Goal: Task Accomplishment & Management: Manage account settings

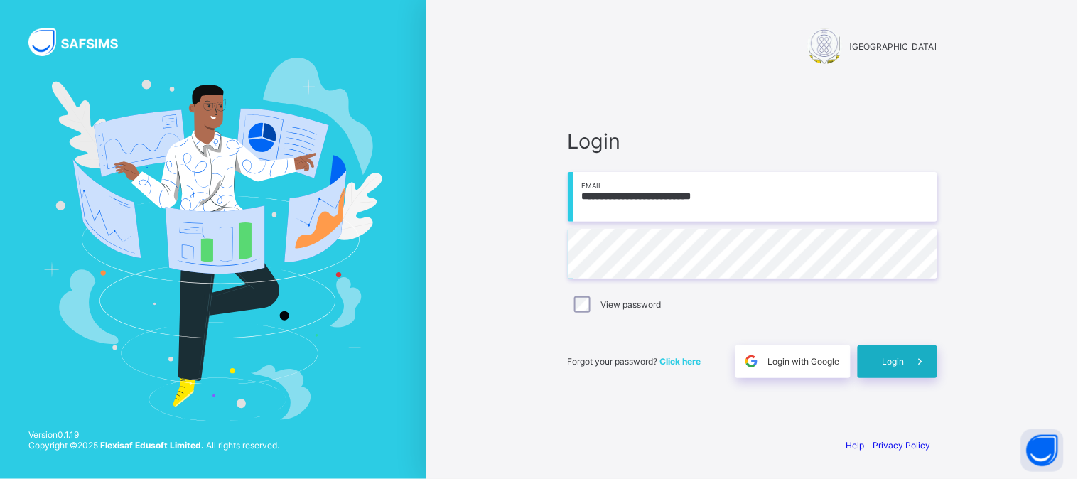
click at [886, 356] on span "Login" at bounding box center [893, 361] width 22 height 11
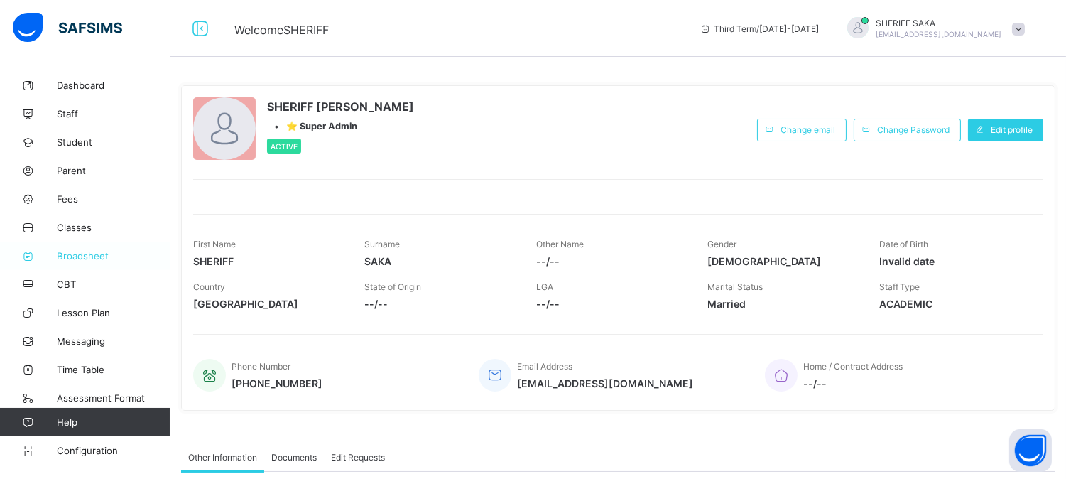
click at [92, 254] on span "Broadsheet" at bounding box center [114, 255] width 114 height 11
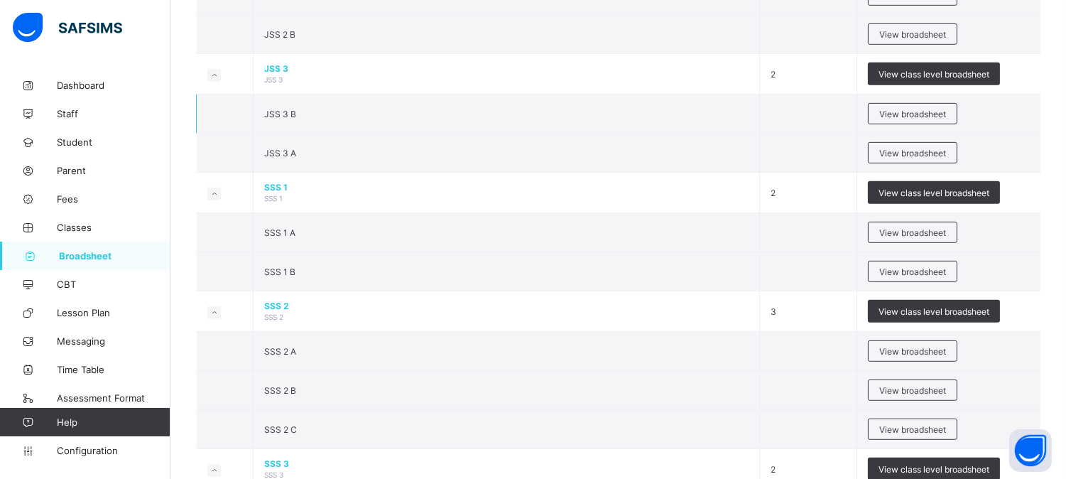
scroll to position [1579, 0]
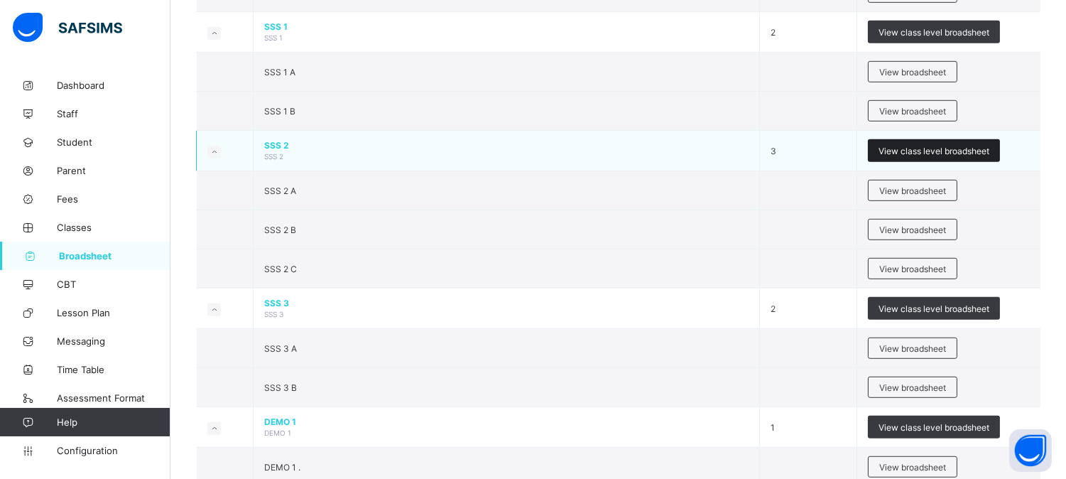
click at [936, 151] on span "View class level broadsheet" at bounding box center [934, 151] width 111 height 11
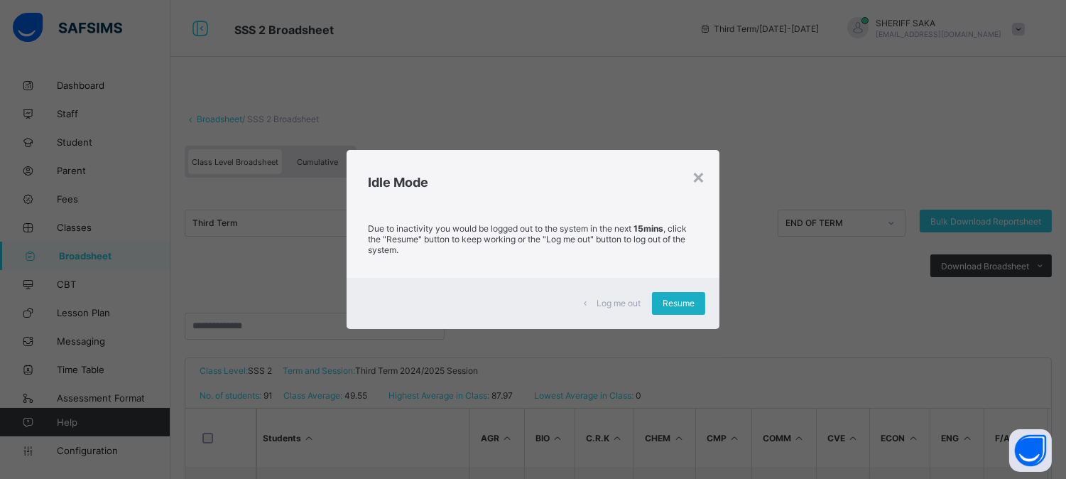
click at [658, 306] on div "Resume" at bounding box center [678, 303] width 53 height 23
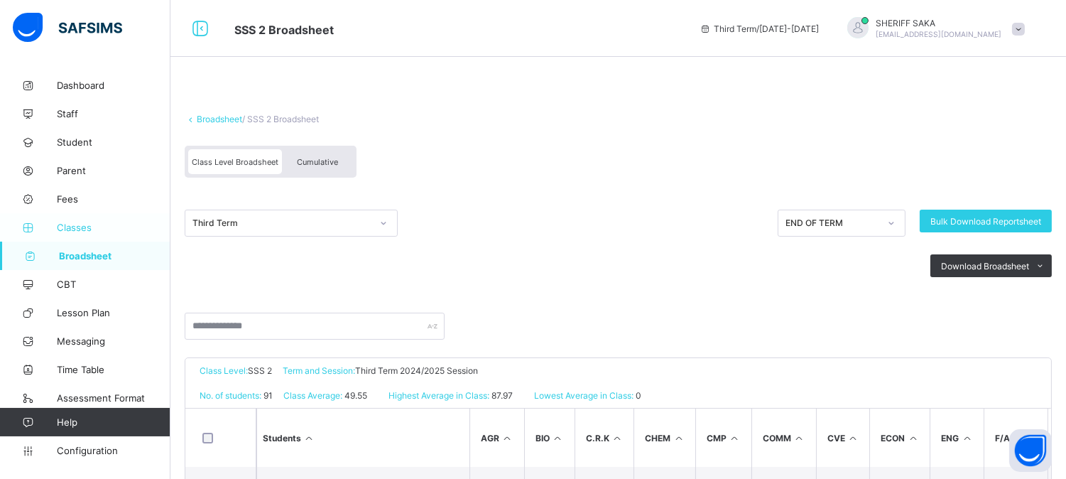
click at [87, 230] on span "Classes" at bounding box center [114, 227] width 114 height 11
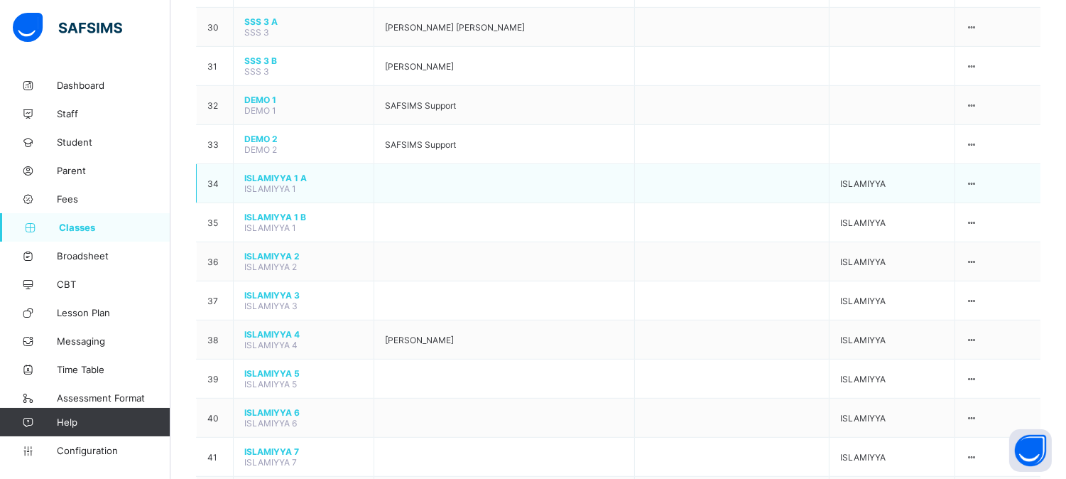
scroll to position [1410, 0]
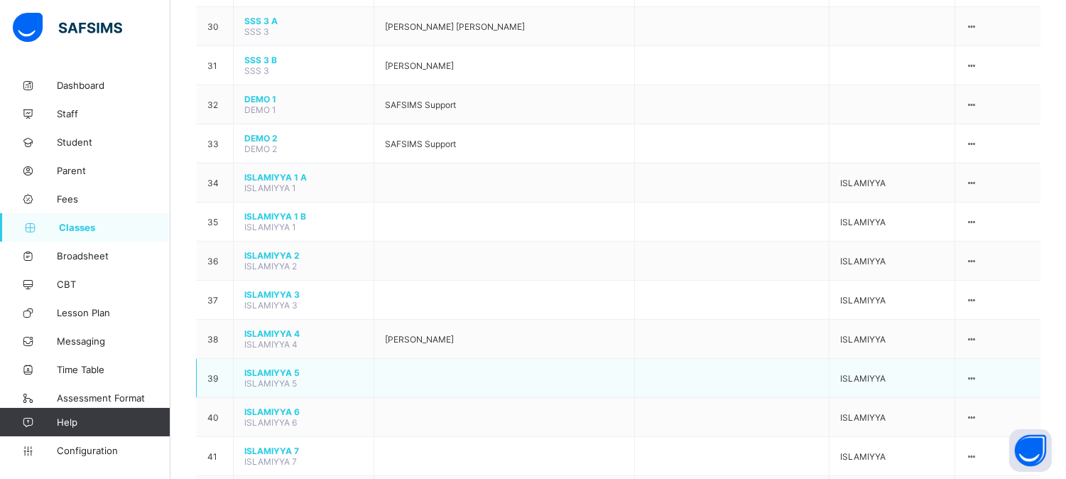
click at [292, 367] on span "ISLAMIYYA 5" at bounding box center [303, 372] width 119 height 11
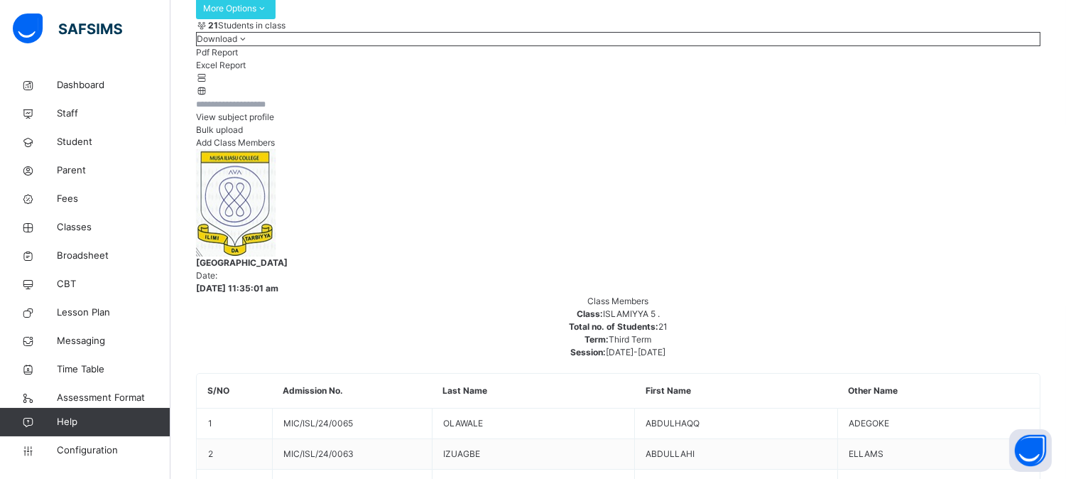
scroll to position [79, 0]
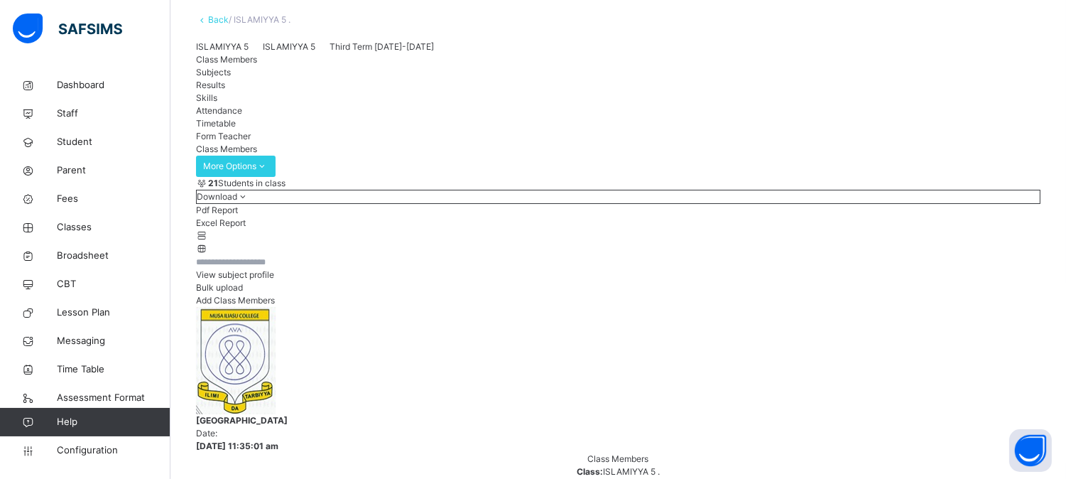
click at [540, 143] on div "Form Teacher" at bounding box center [618, 136] width 845 height 13
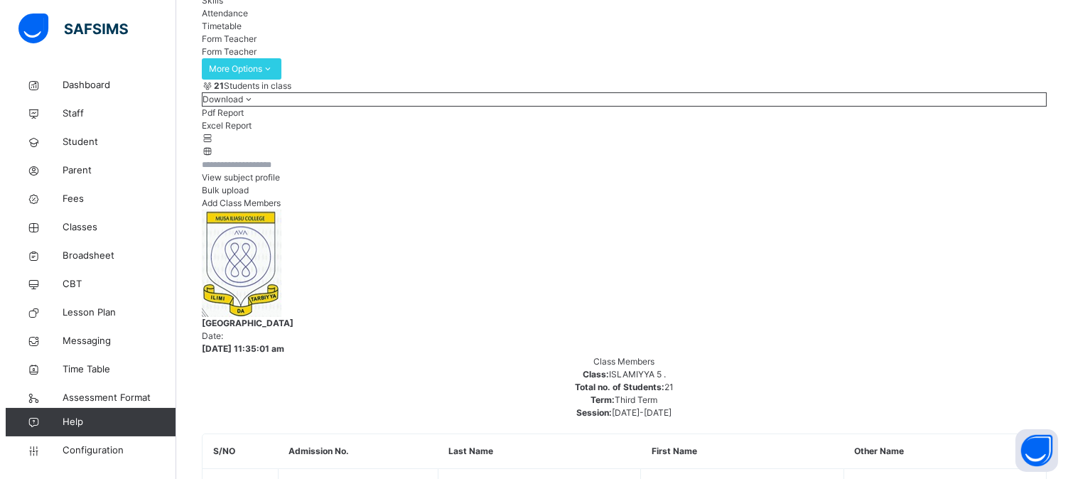
scroll to position [178, 0]
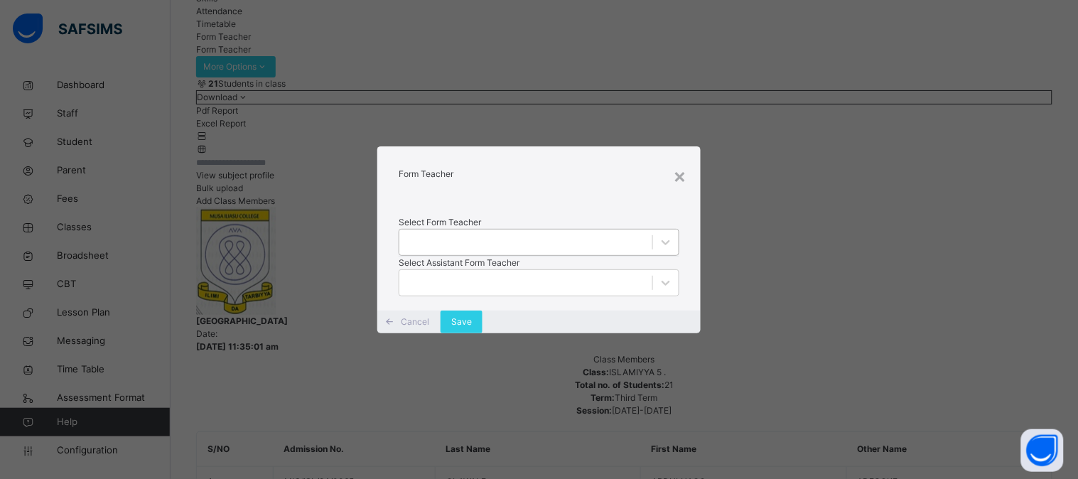
click at [448, 231] on div at bounding box center [525, 242] width 253 height 22
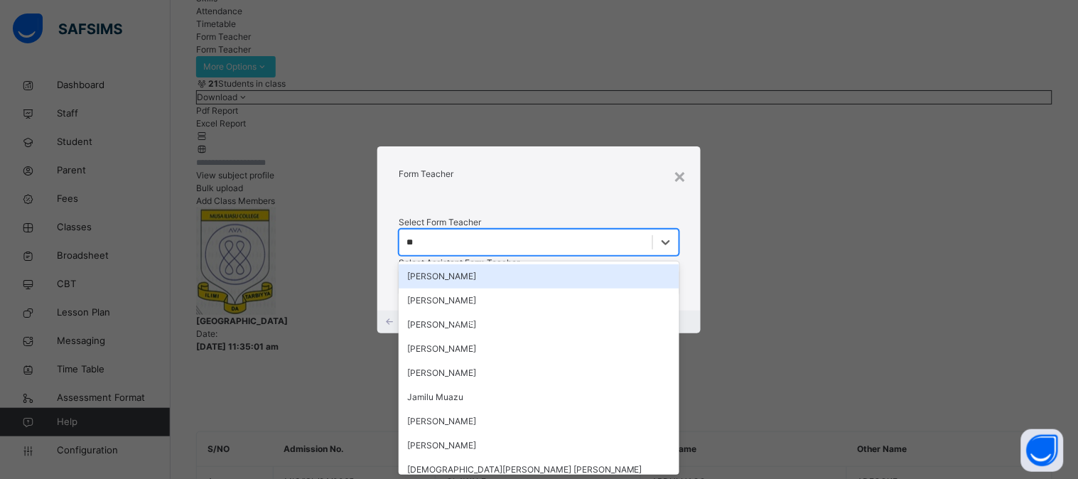
type input "***"
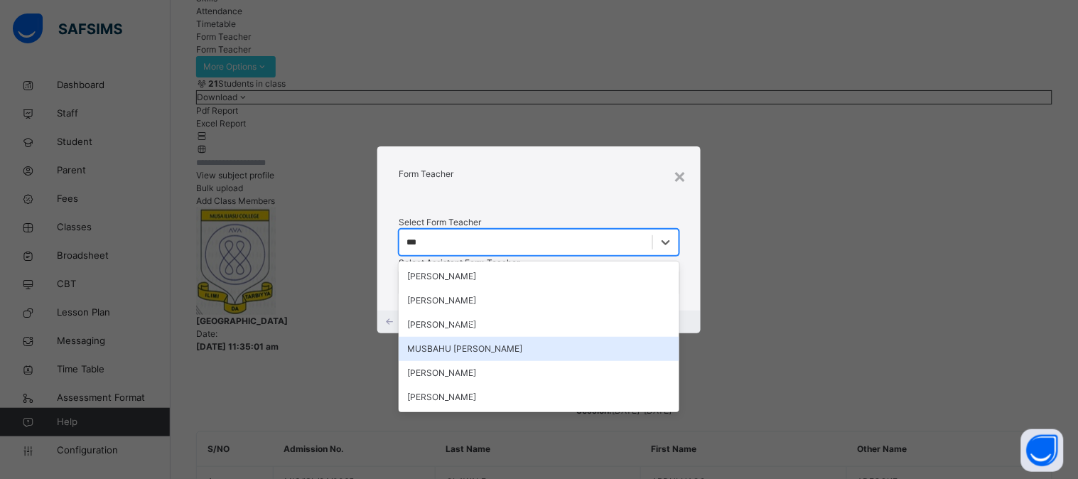
click at [459, 337] on div "MUSBAHU YUNUS ADAM" at bounding box center [539, 349] width 281 height 24
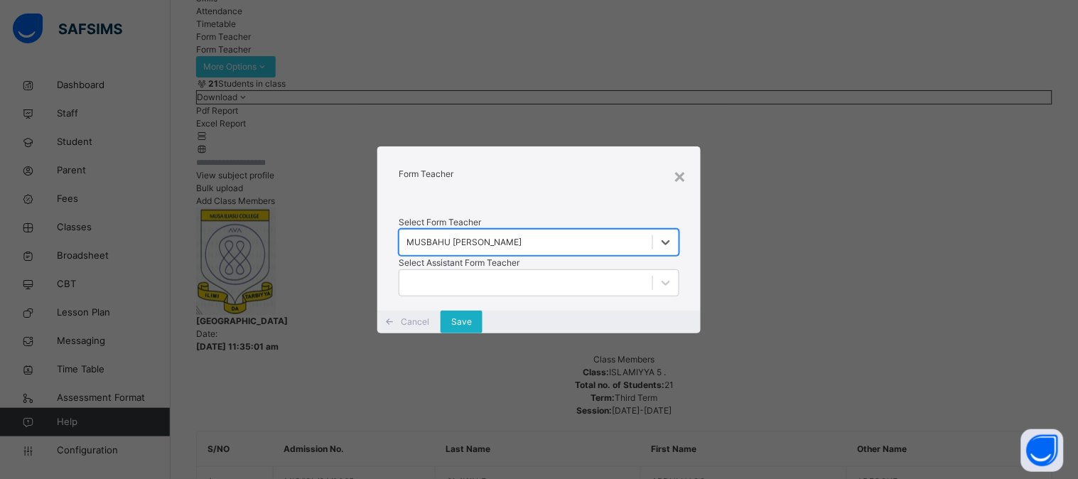
click at [482, 333] on div "Save" at bounding box center [461, 321] width 42 height 23
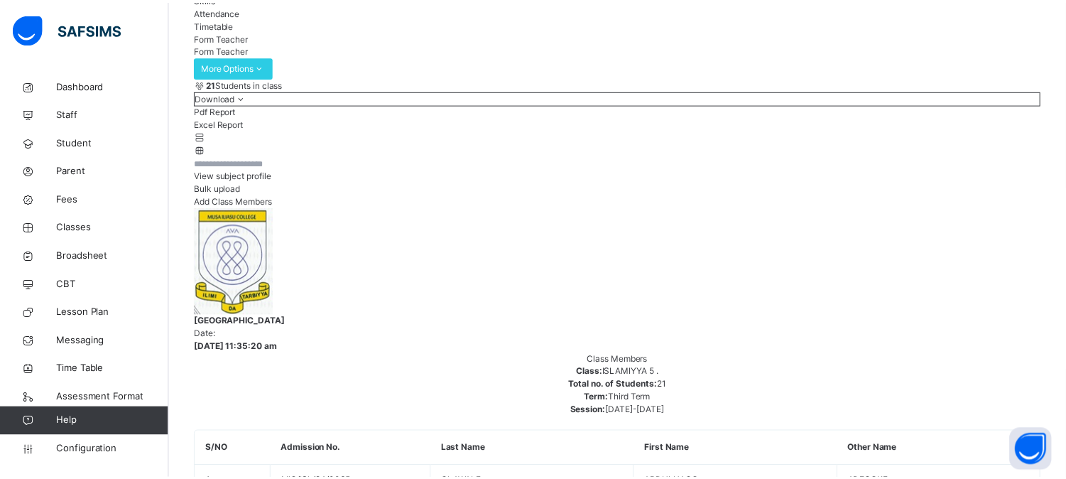
scroll to position [67, 0]
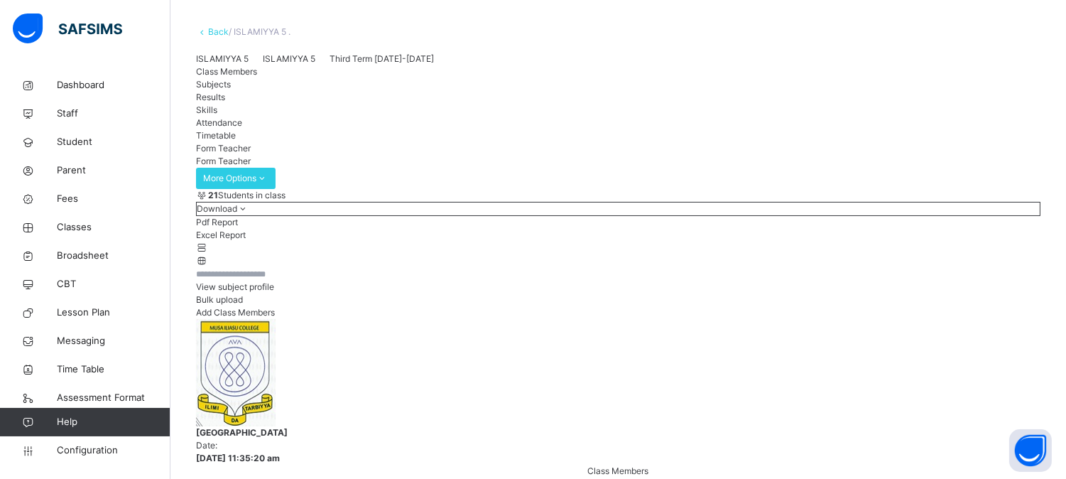
click at [231, 90] on span "Subjects" at bounding box center [213, 84] width 35 height 11
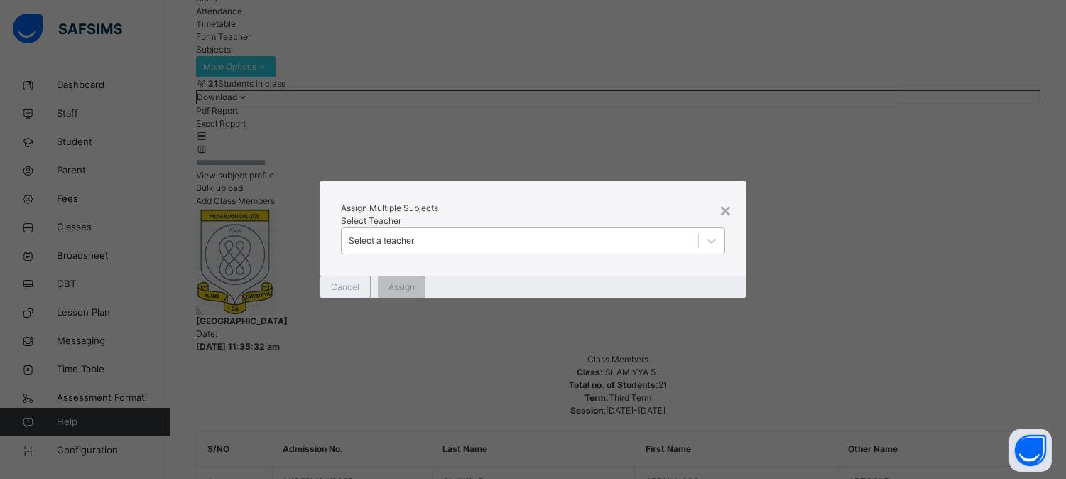
click at [414, 244] on div "Select a teacher" at bounding box center [381, 240] width 65 height 13
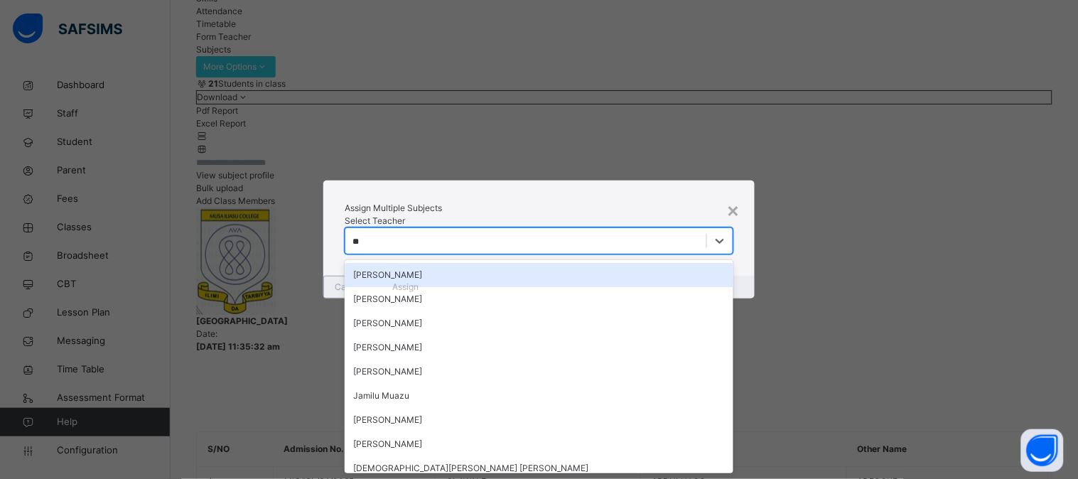
type input "***"
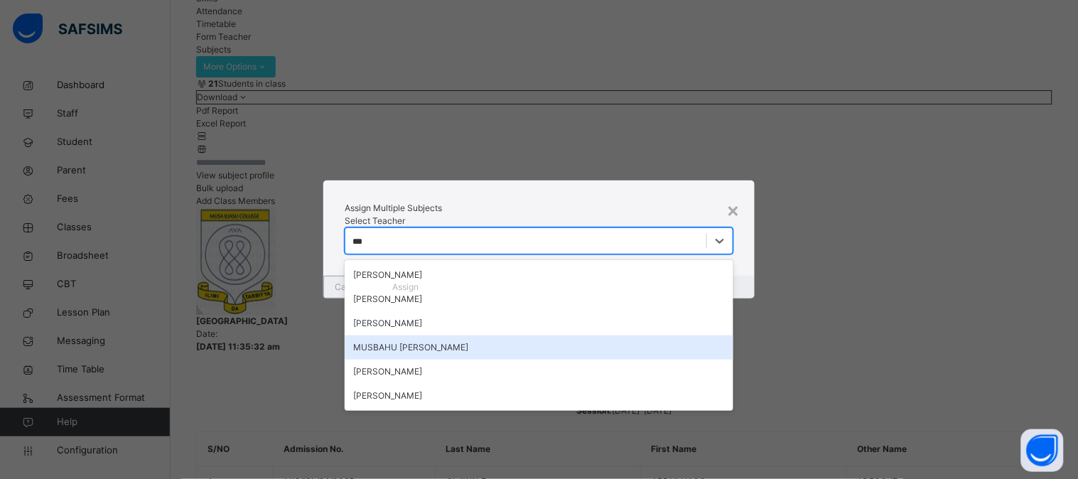
click at [418, 340] on div "MUSBAHU YUNUS ADAM" at bounding box center [539, 347] width 389 height 24
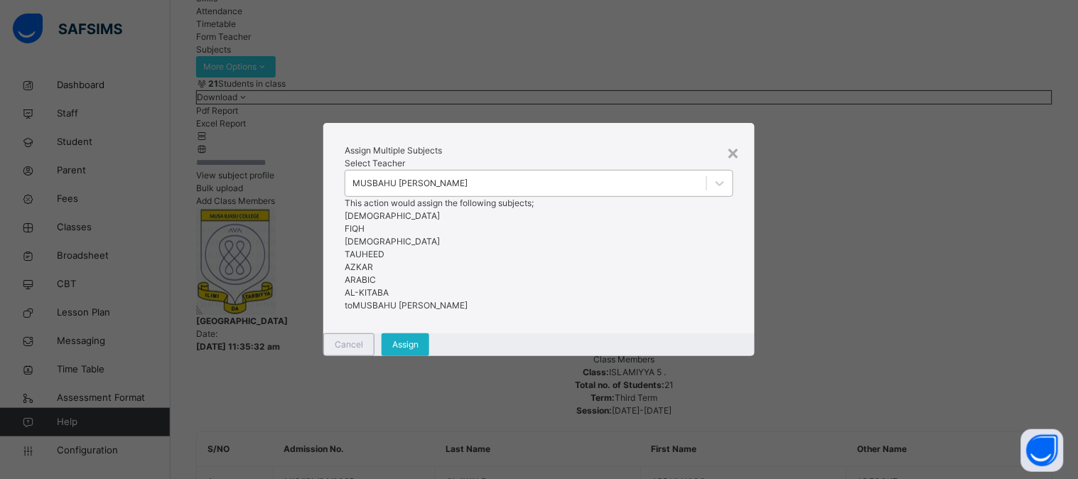
click at [418, 351] on span "Assign" at bounding box center [405, 344] width 26 height 13
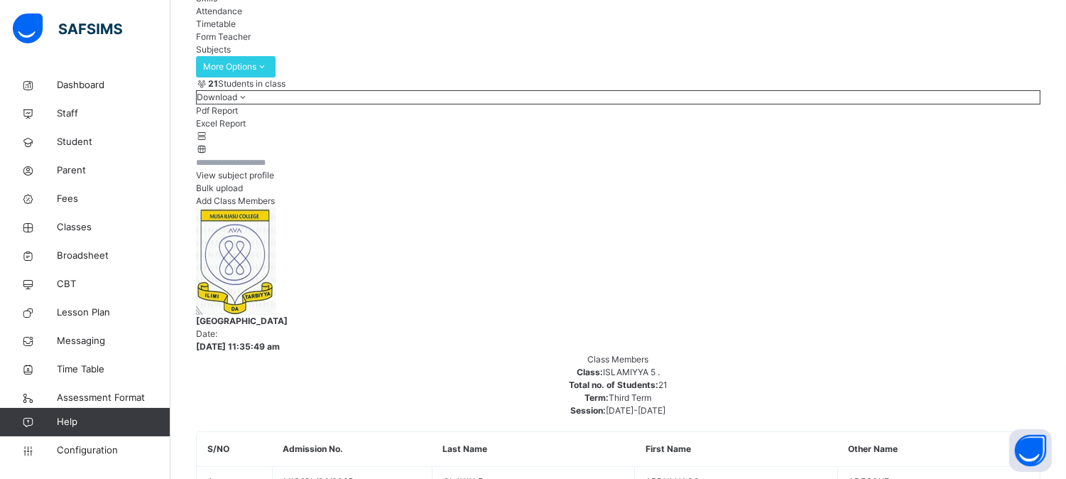
click at [99, 259] on span "Broadsheet" at bounding box center [114, 256] width 114 height 14
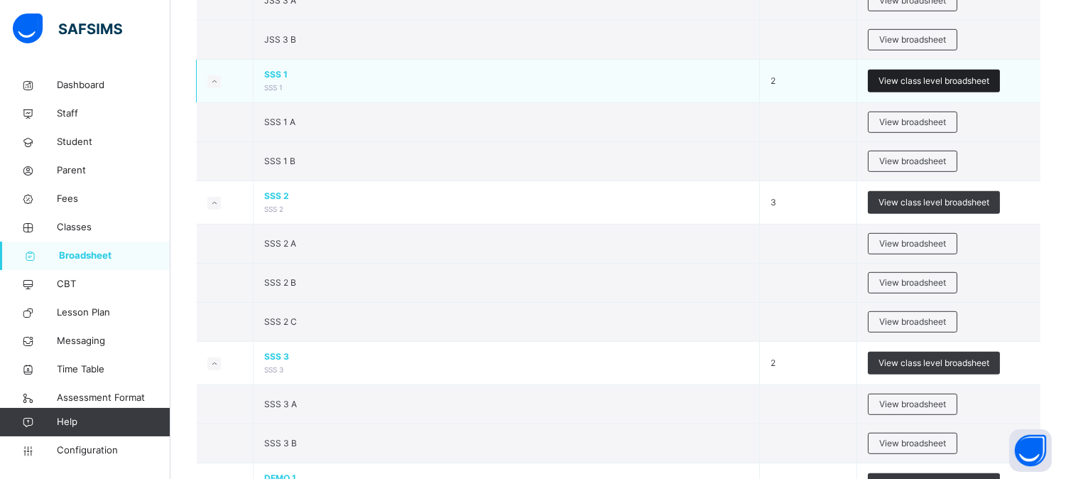
scroll to position [1658, 0]
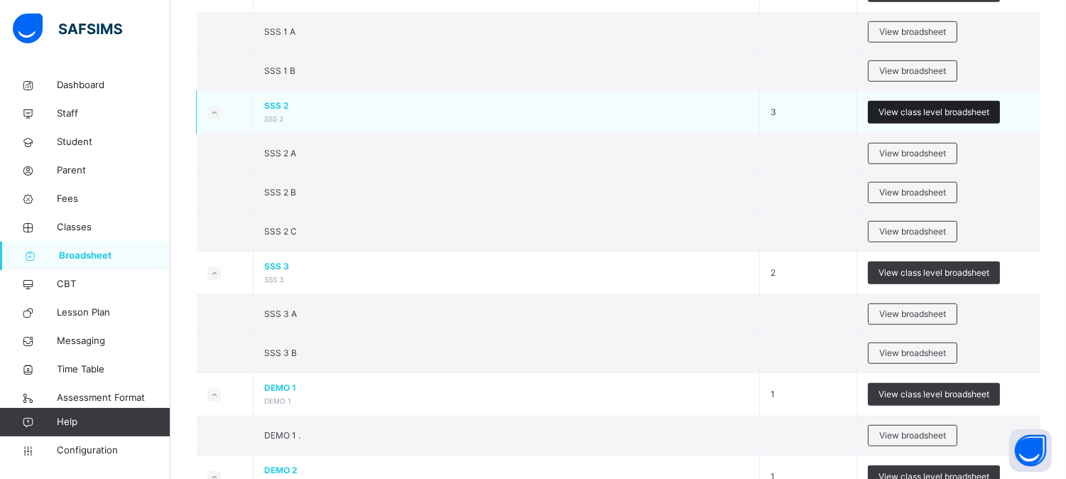
click at [948, 117] on span "View class level broadsheet" at bounding box center [934, 112] width 111 height 13
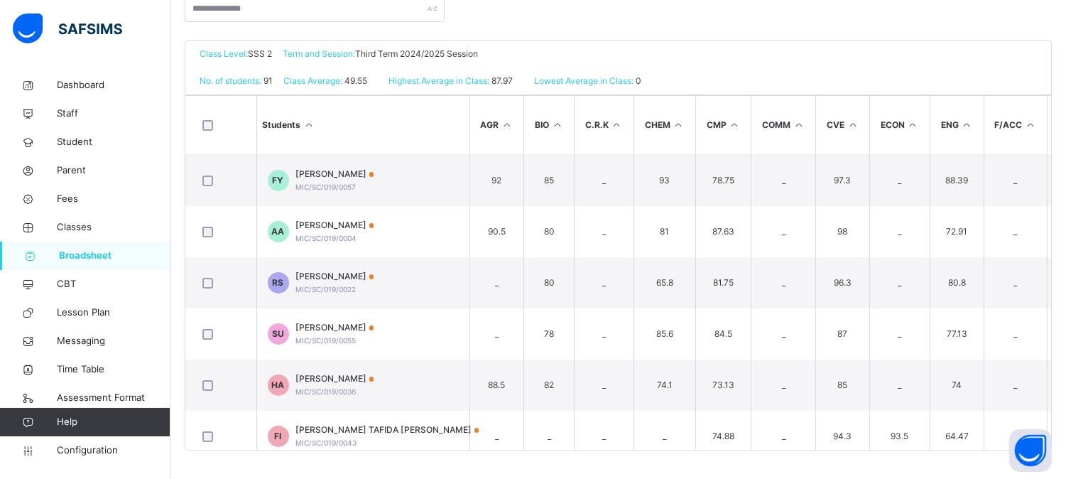
scroll to position [321, 0]
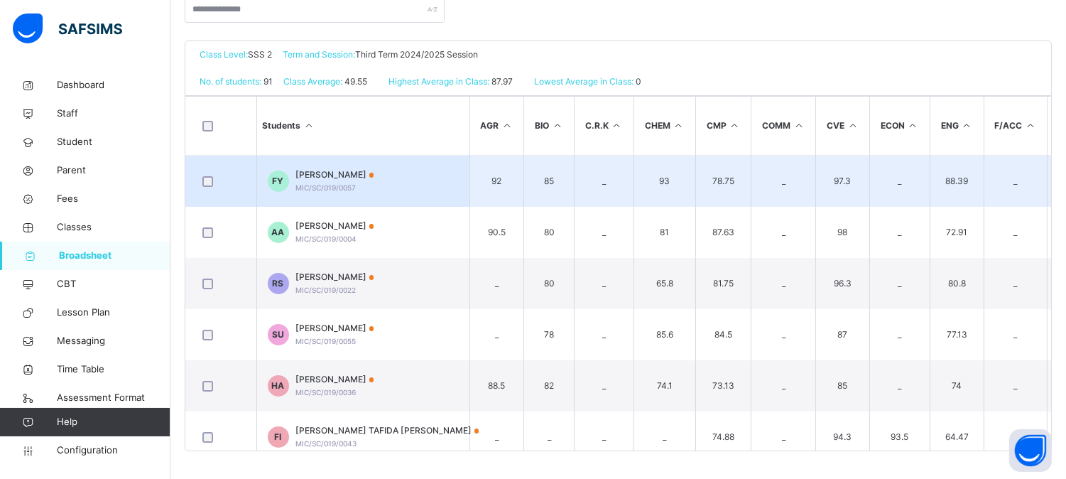
click at [768, 185] on td "_" at bounding box center [784, 182] width 65 height 52
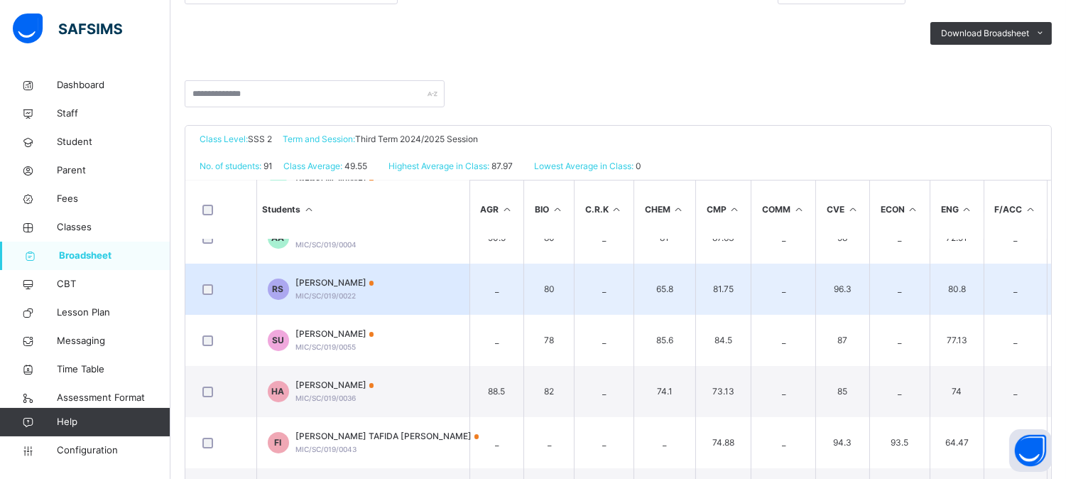
scroll to position [0, 0]
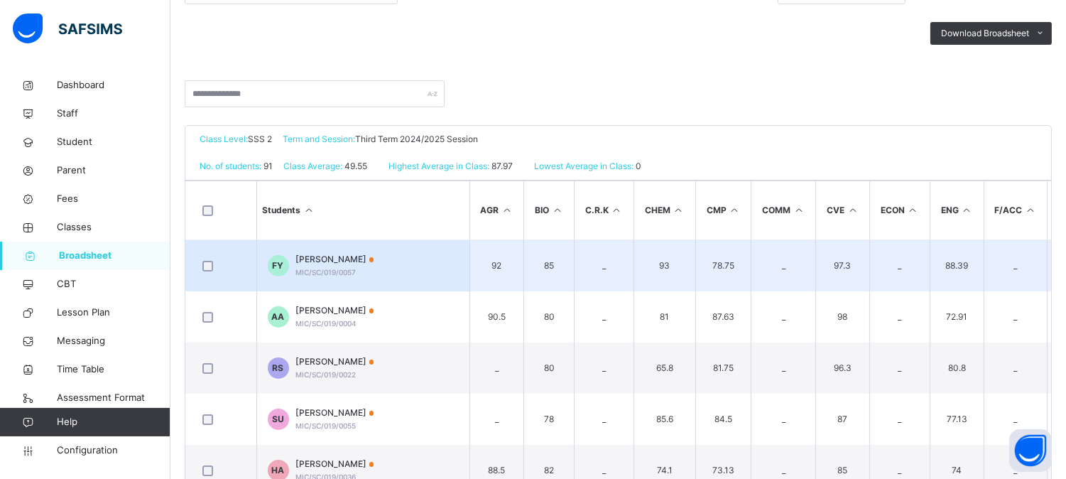
click at [676, 277] on td "93" at bounding box center [665, 266] width 62 height 52
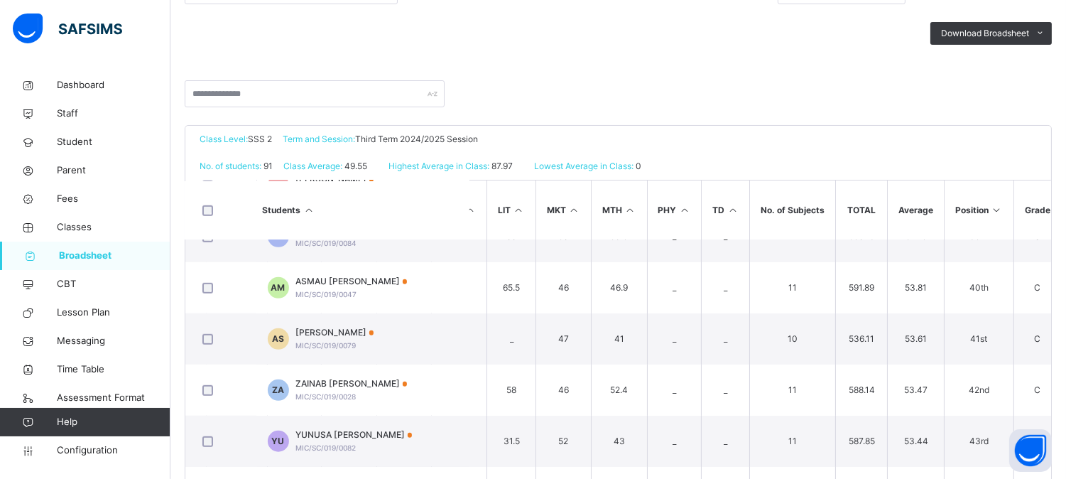
scroll to position [2005, 841]
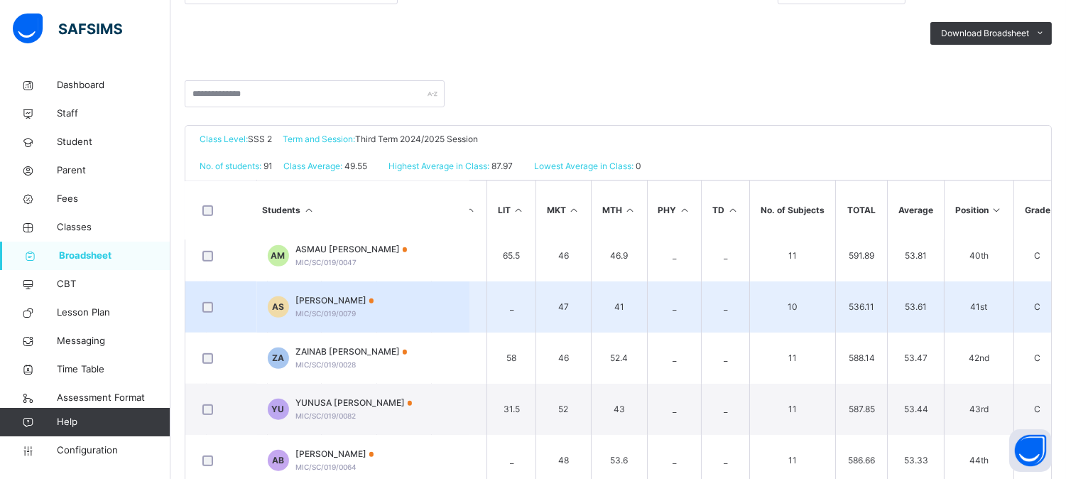
click at [551, 313] on td "47" at bounding box center [563, 306] width 55 height 51
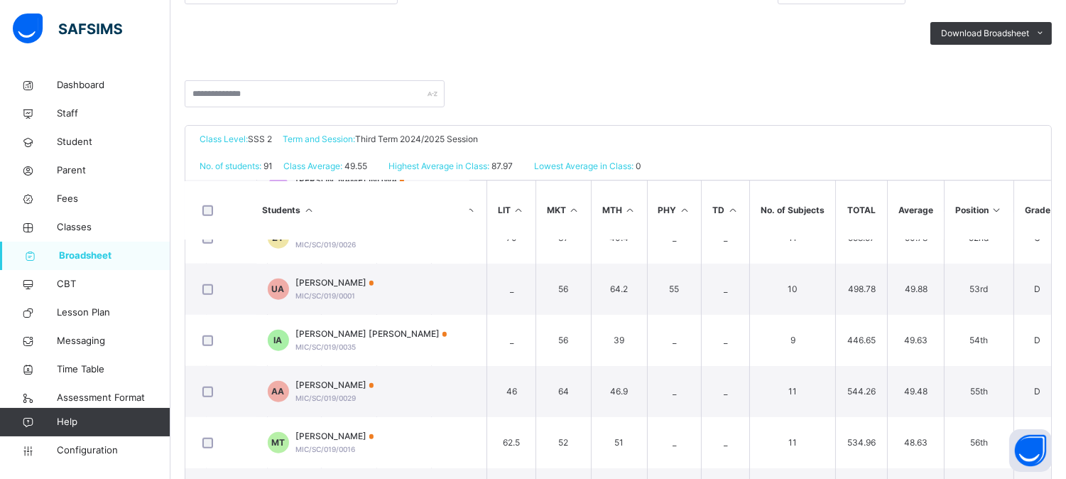
scroll to position [2605, 841]
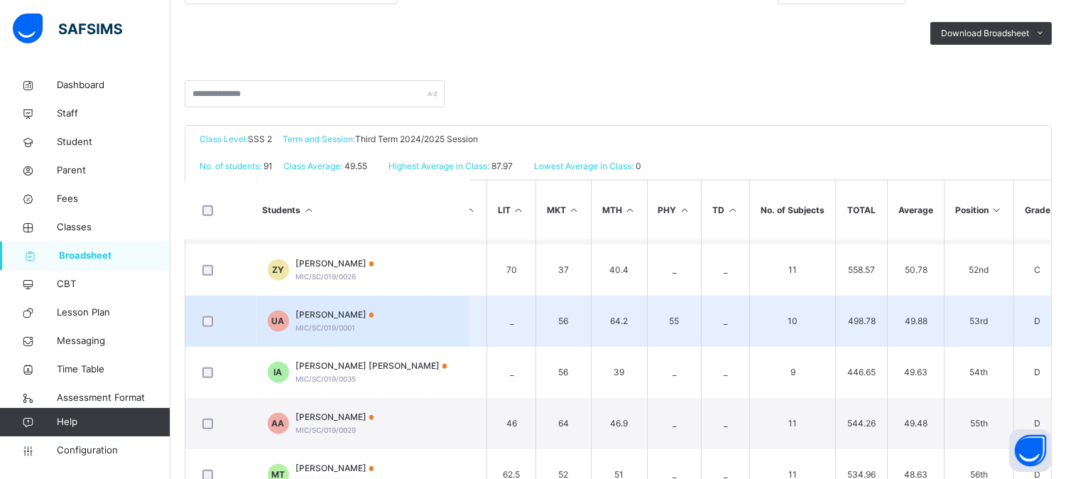
click at [736, 325] on td "_" at bounding box center [726, 321] width 48 height 51
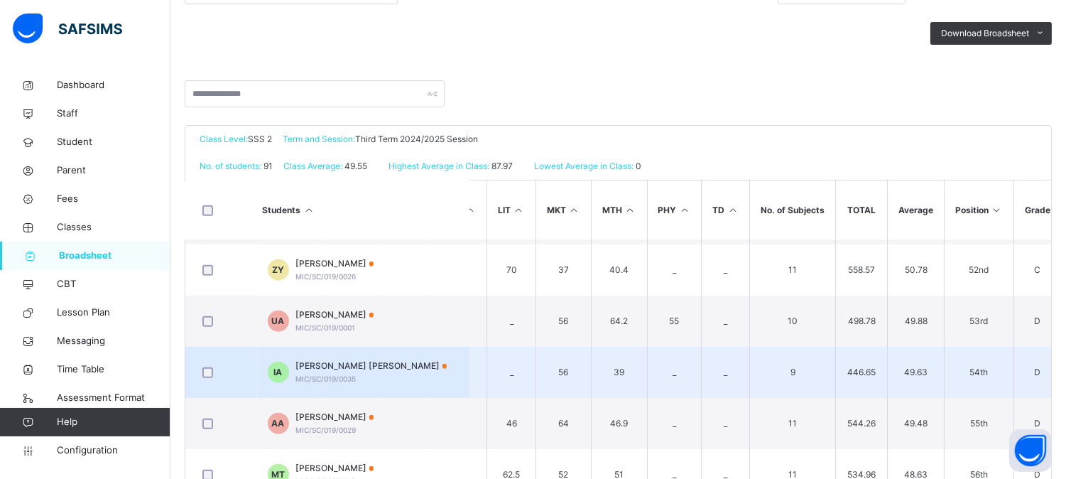
scroll to position [2573, 841]
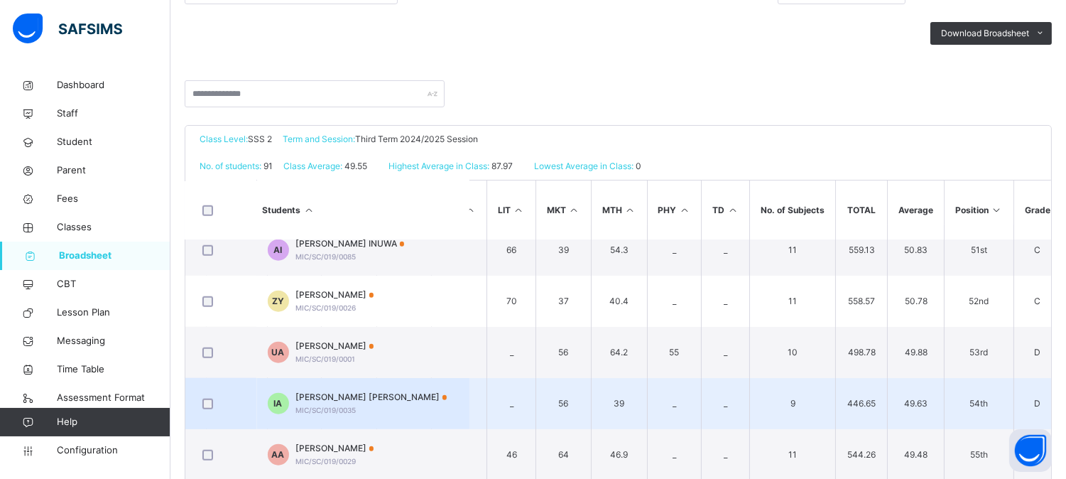
click at [734, 378] on td "_" at bounding box center [726, 403] width 48 height 51
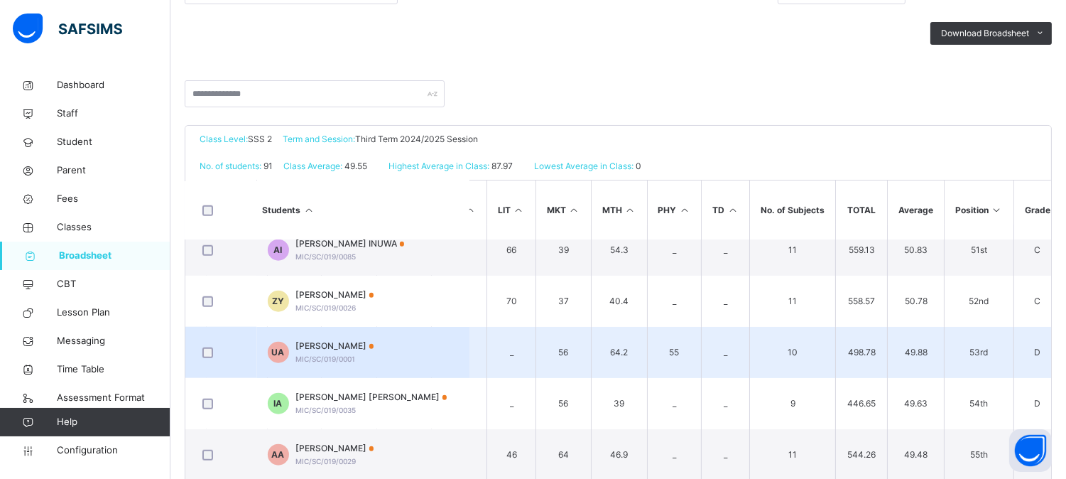
click at [734, 365] on td "_" at bounding box center [726, 352] width 48 height 51
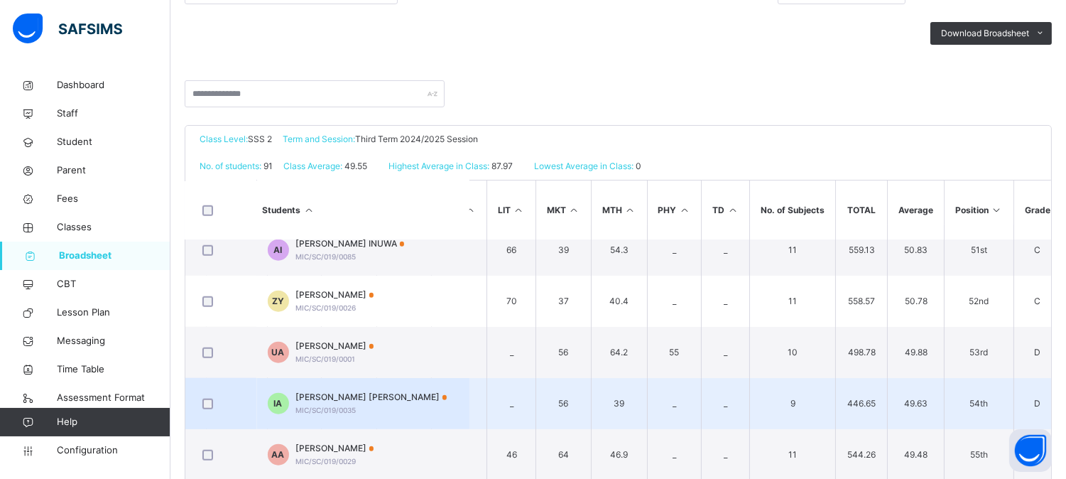
click at [550, 407] on td "56" at bounding box center [563, 403] width 55 height 51
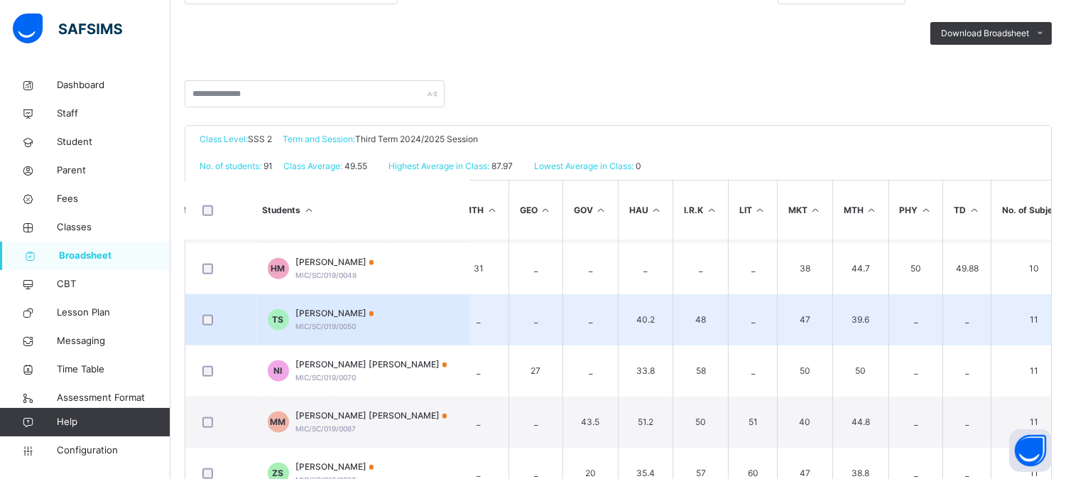
scroll to position [3236, 600]
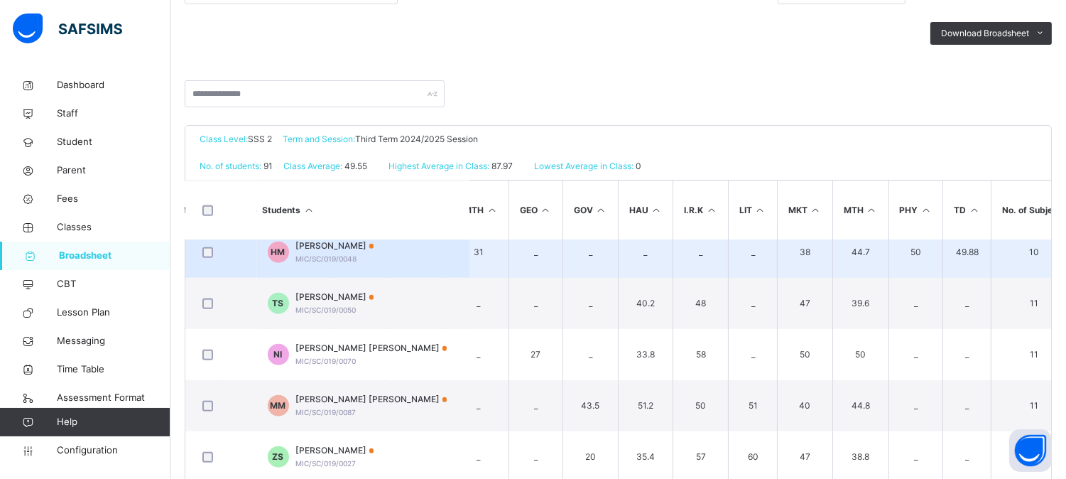
click at [766, 257] on td "_" at bounding box center [753, 252] width 49 height 51
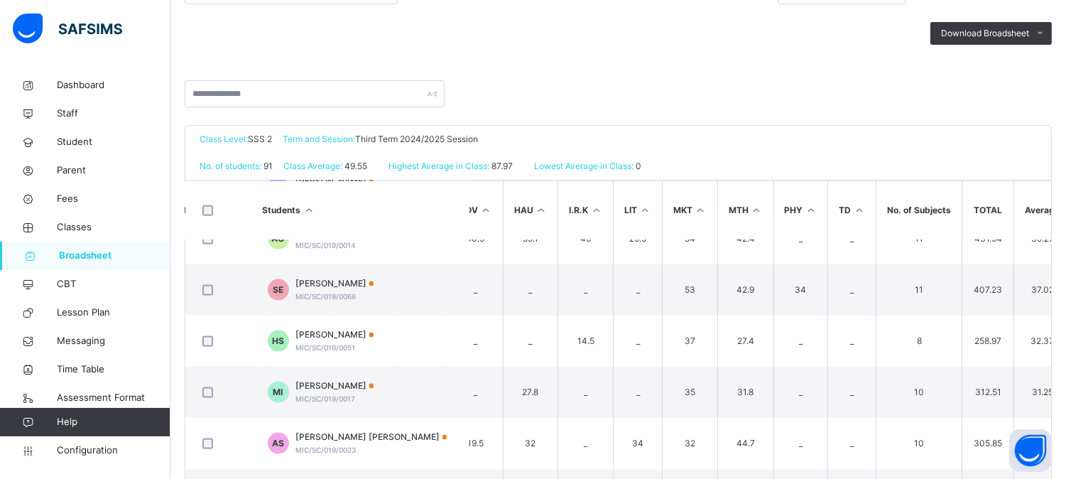
scroll to position [3868, 715]
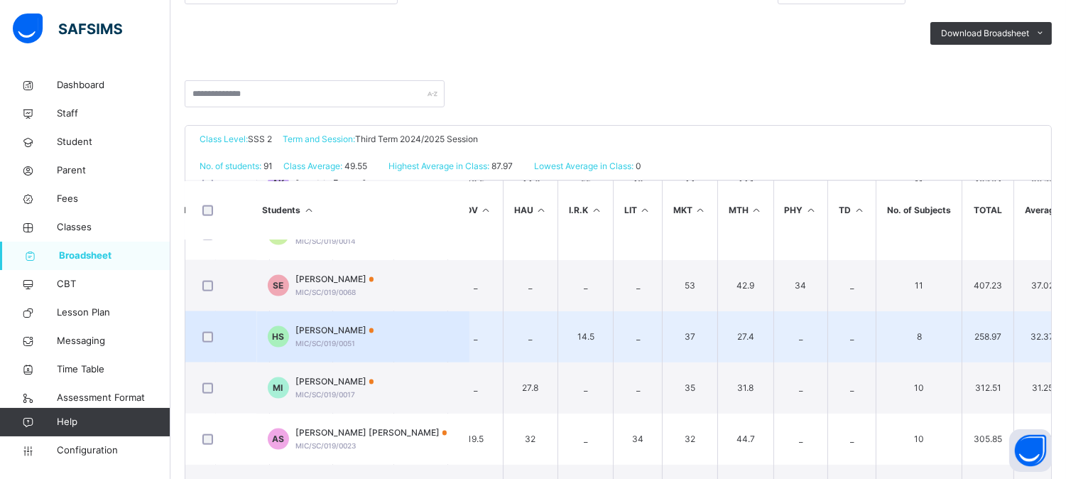
click at [785, 342] on td "_" at bounding box center [801, 336] width 55 height 51
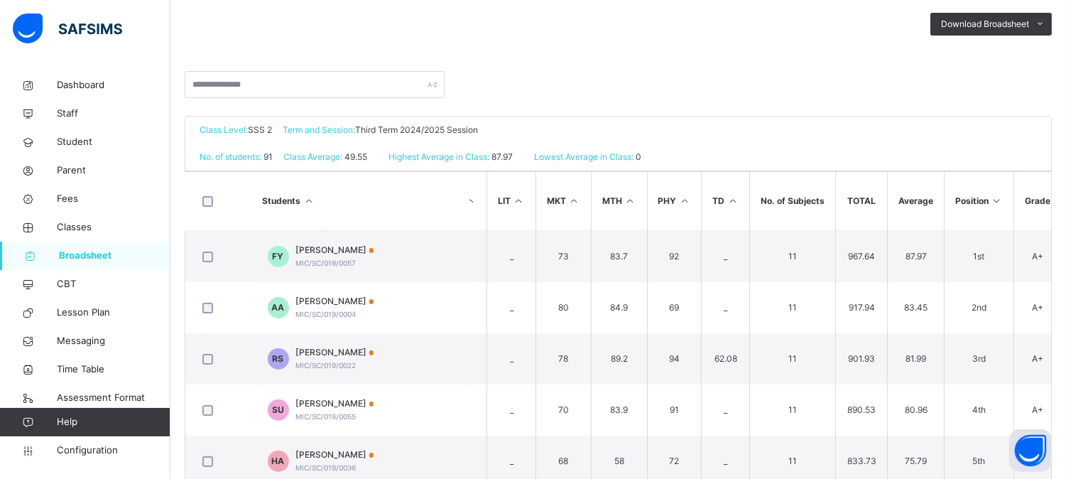
scroll to position [84, 0]
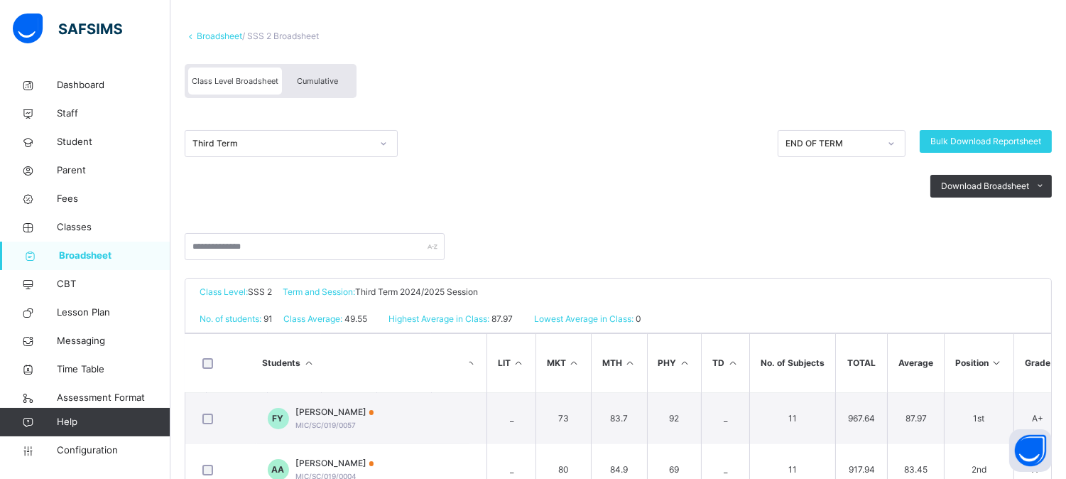
click at [286, 145] on div "Third Term" at bounding box center [282, 143] width 179 height 13
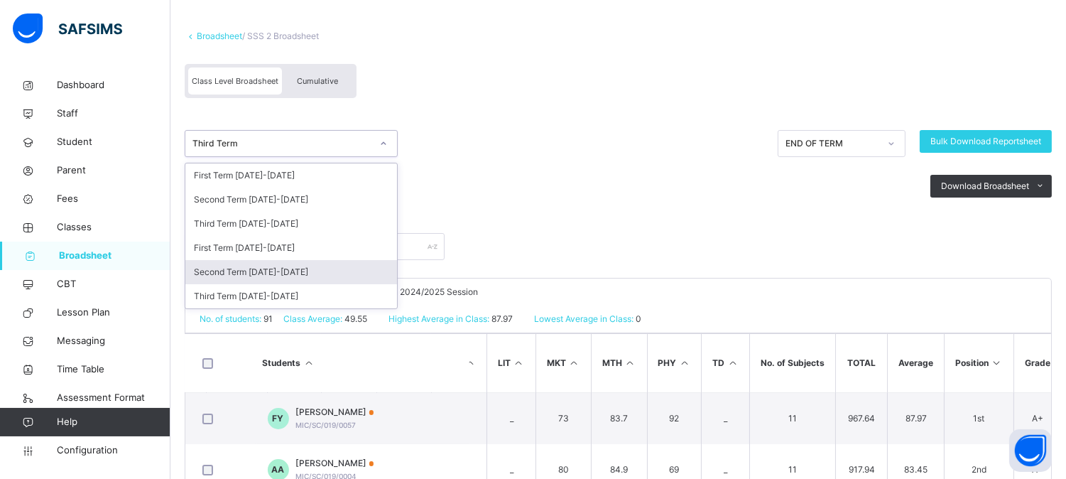
click at [301, 267] on div "Second Term 2024-2025" at bounding box center [291, 272] width 212 height 24
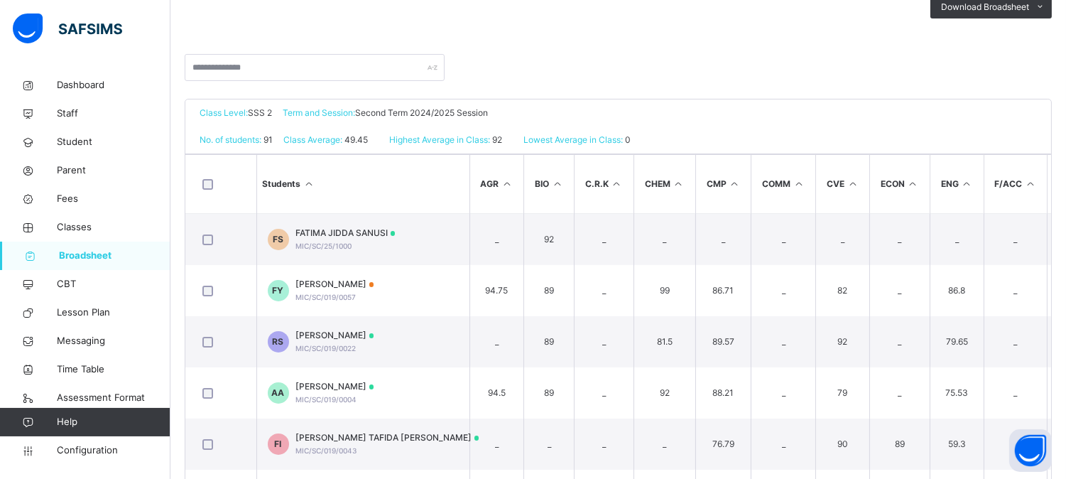
scroll to position [237, 0]
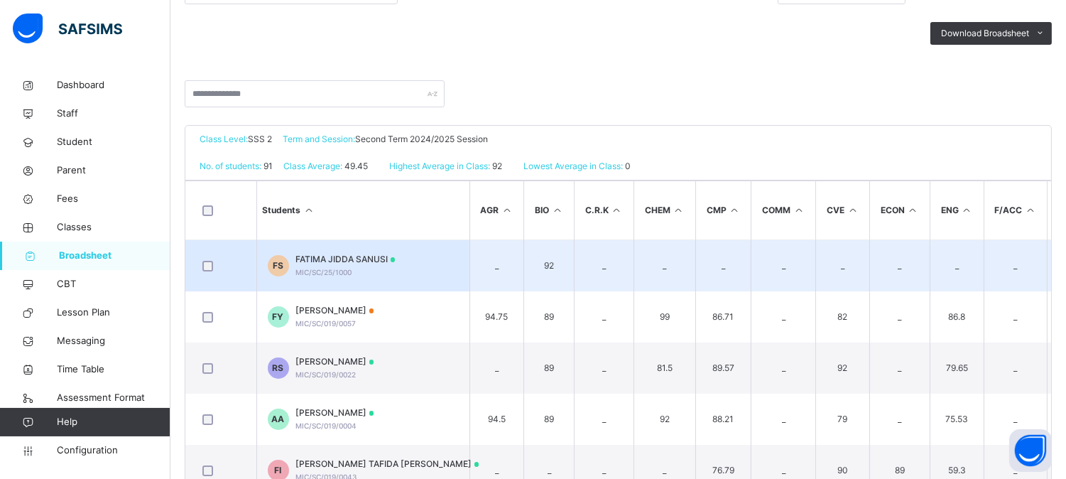
click at [708, 274] on td "_" at bounding box center [724, 266] width 56 height 52
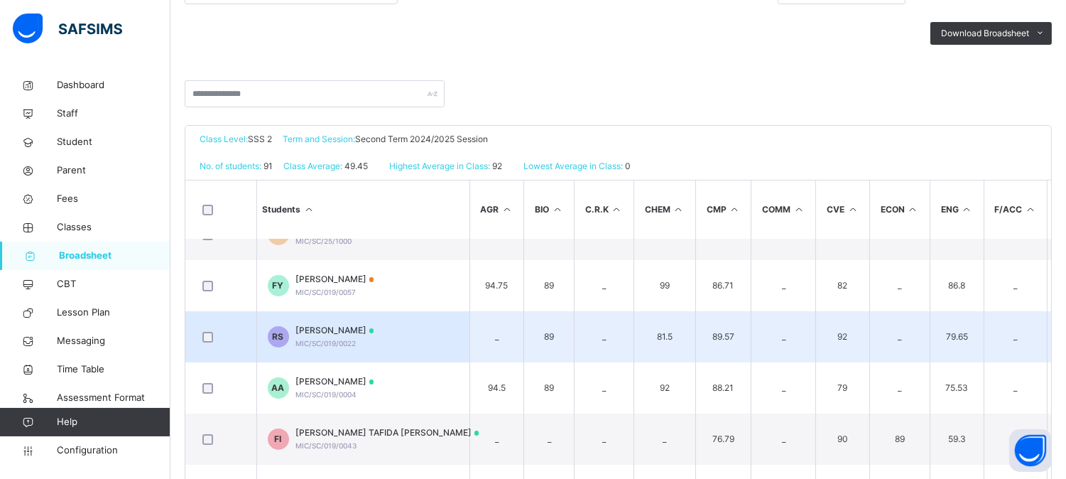
scroll to position [110, 0]
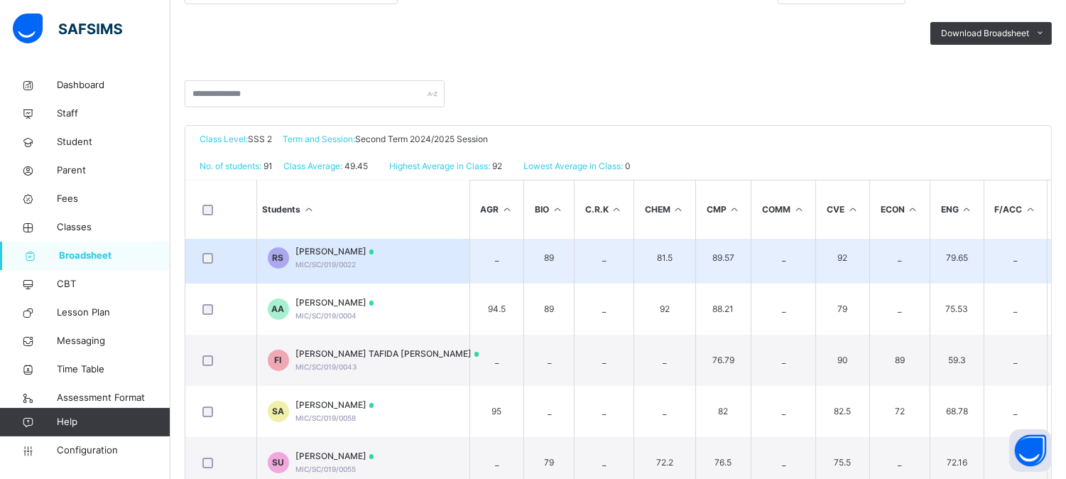
click at [622, 266] on td "_" at bounding box center [605, 257] width 60 height 51
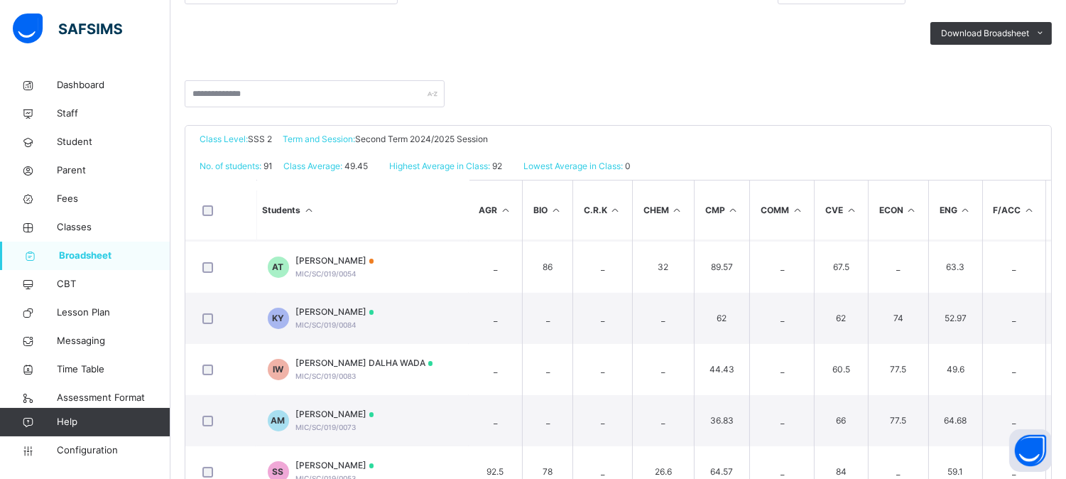
scroll to position [868, 0]
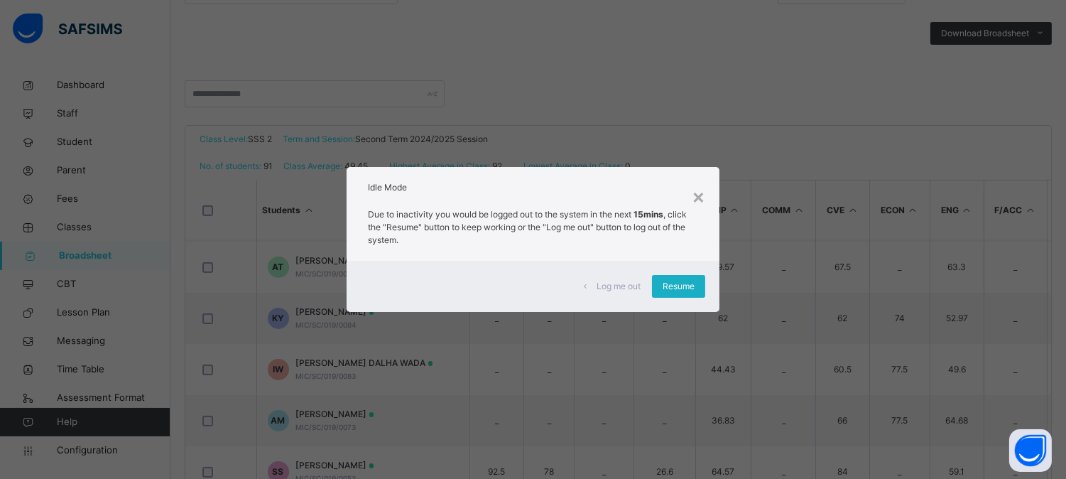
click at [696, 293] on div "Resume" at bounding box center [678, 286] width 53 height 23
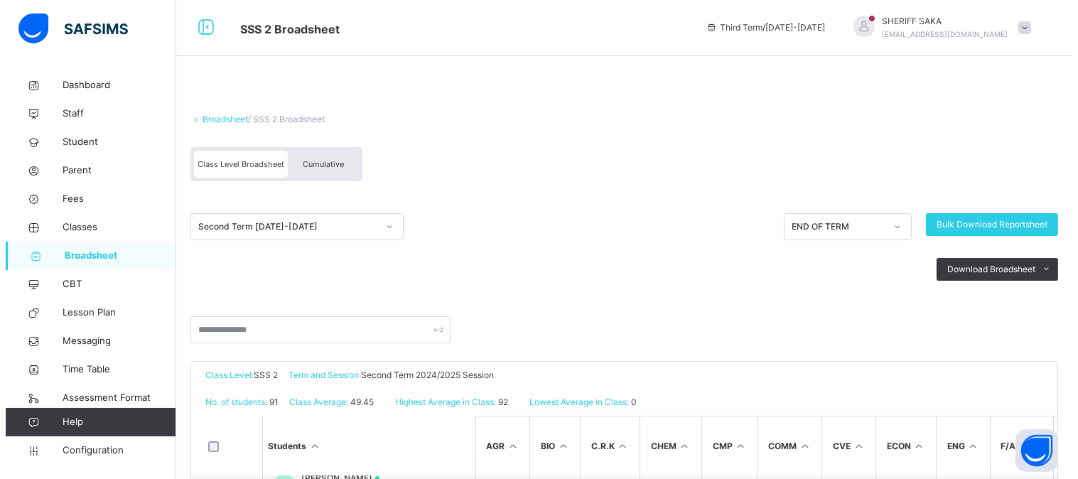
scroll to position [0, 0]
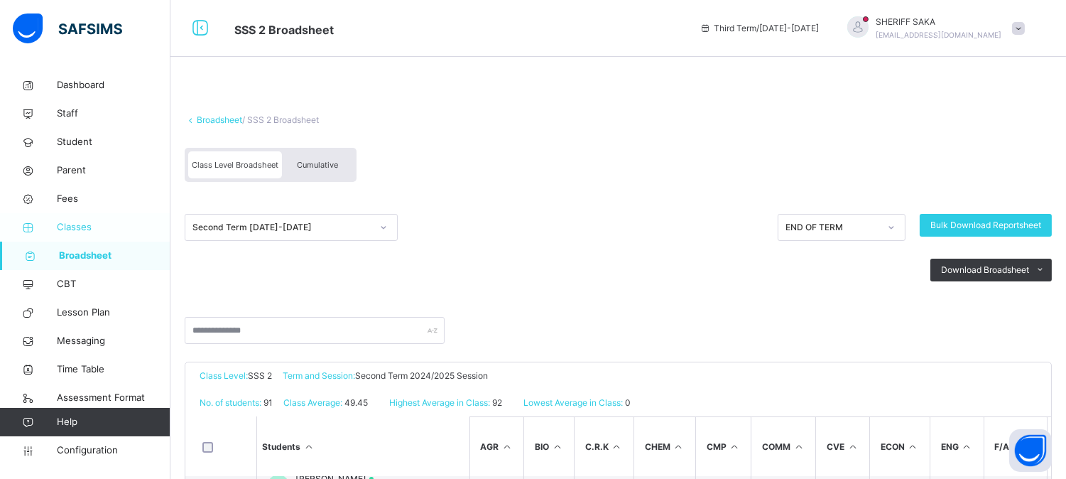
click at [93, 227] on span "Classes" at bounding box center [114, 227] width 114 height 14
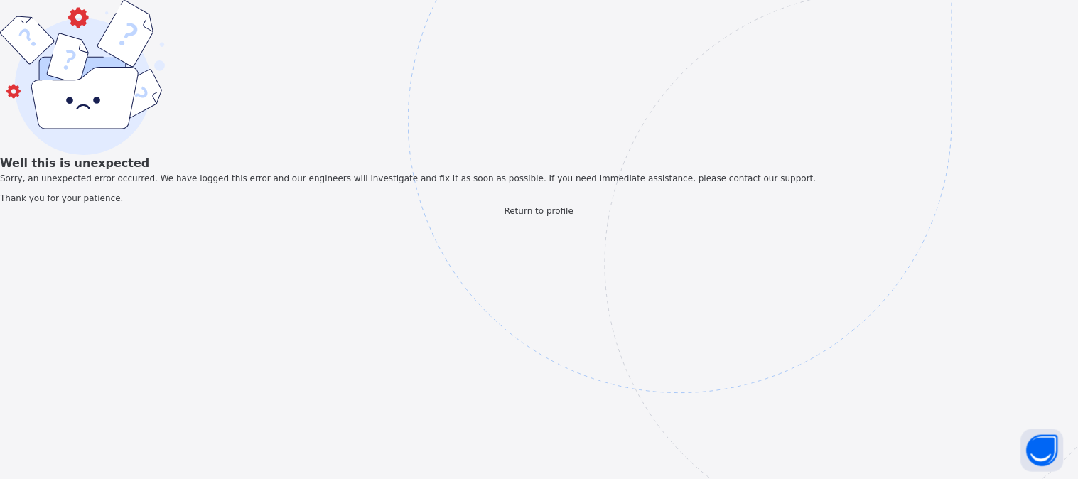
click at [534, 216] on span "Return to profile" at bounding box center [538, 211] width 69 height 10
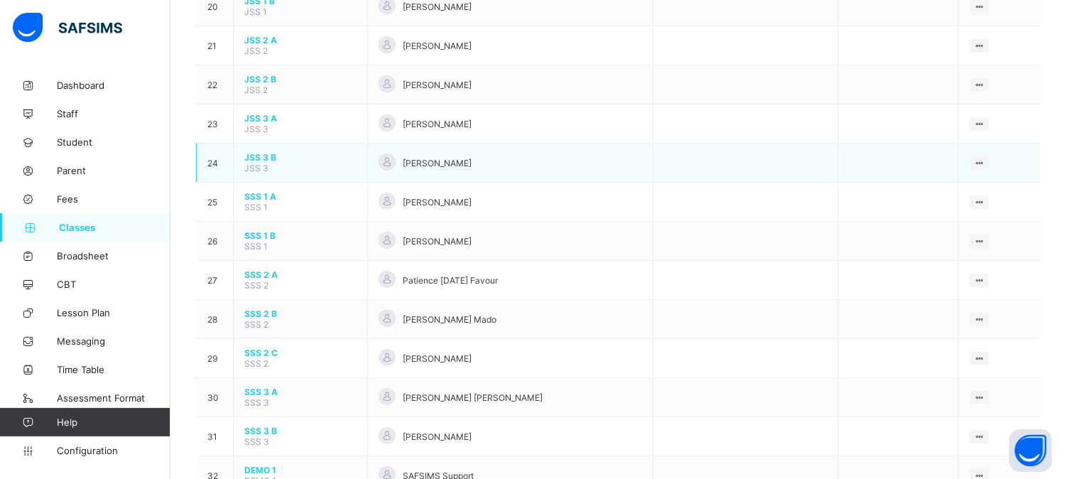
scroll to position [947, 0]
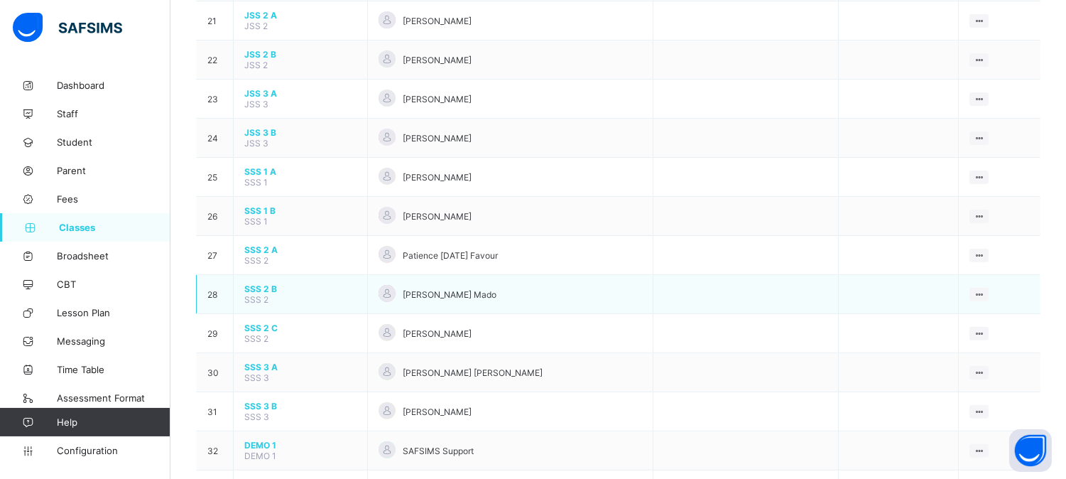
click at [273, 283] on span "SSS 2 B" at bounding box center [300, 288] width 112 height 11
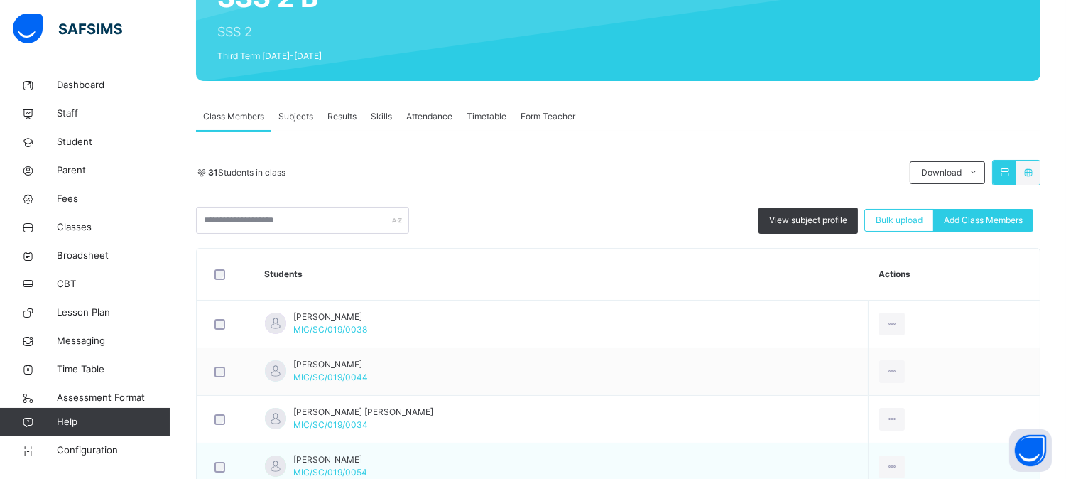
scroll to position [158, 0]
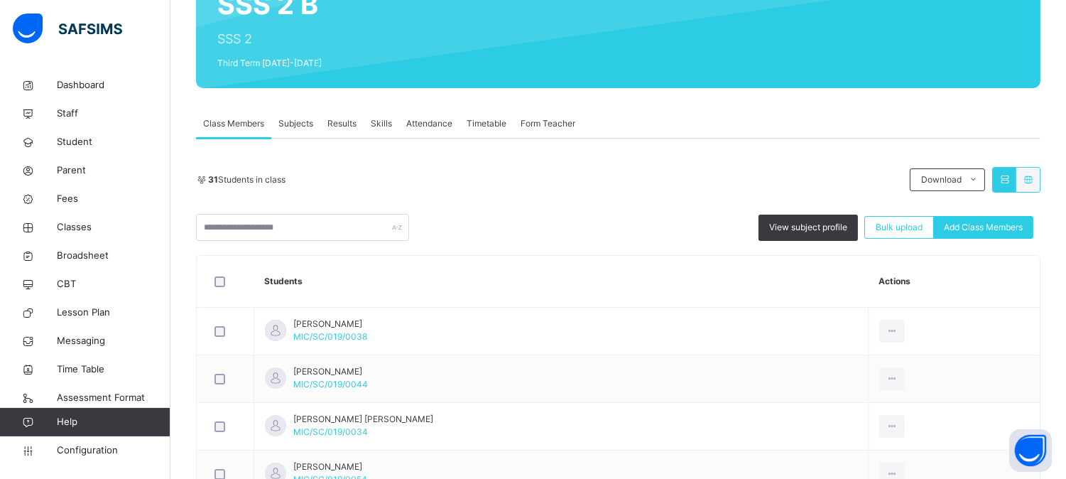
click at [304, 121] on span "Subjects" at bounding box center [296, 123] width 35 height 13
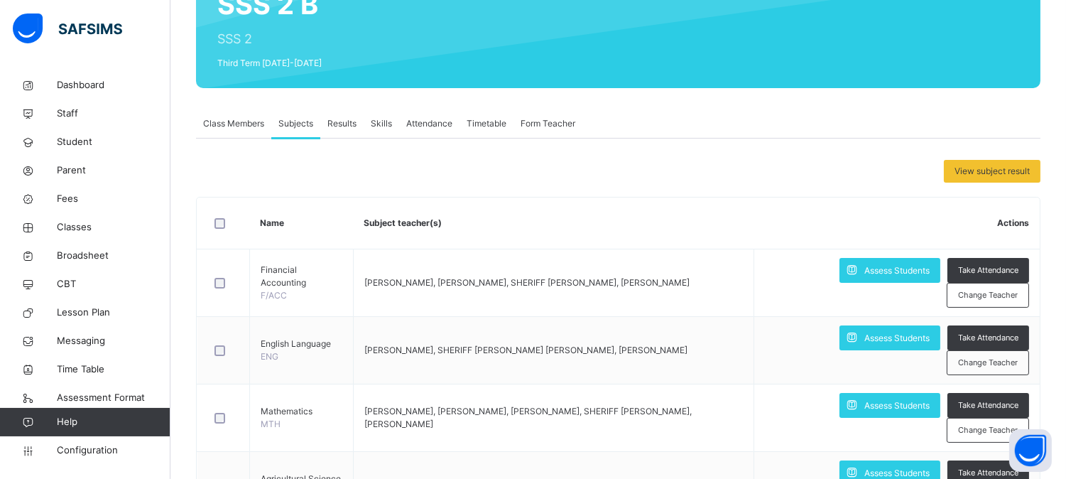
click at [234, 124] on span "Class Members" at bounding box center [233, 123] width 61 height 13
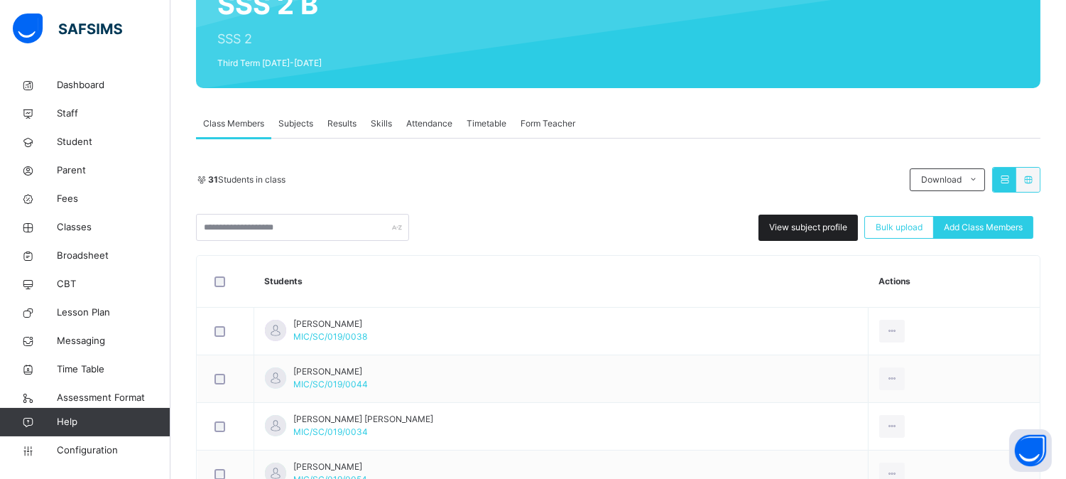
click at [793, 222] on span "View subject profile" at bounding box center [808, 227] width 78 height 13
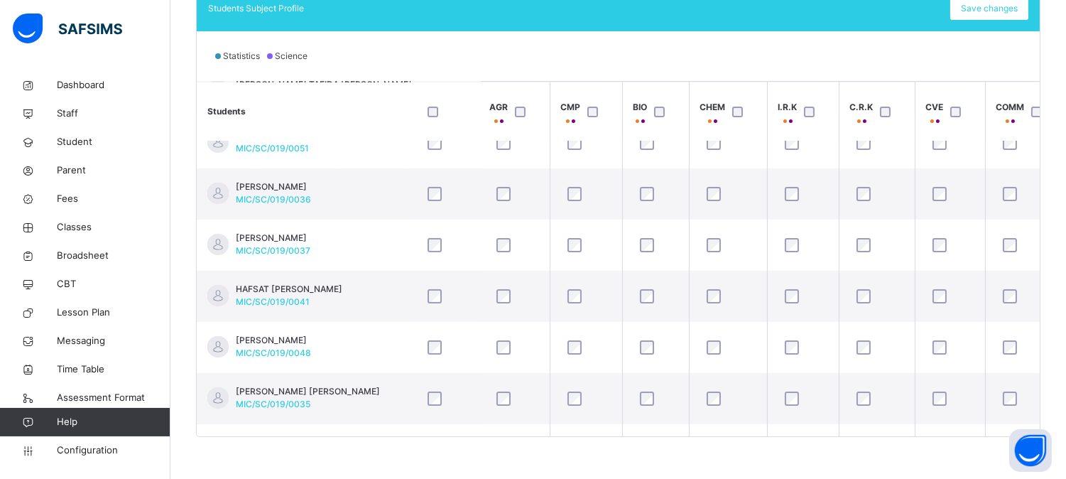
scroll to position [870, 225]
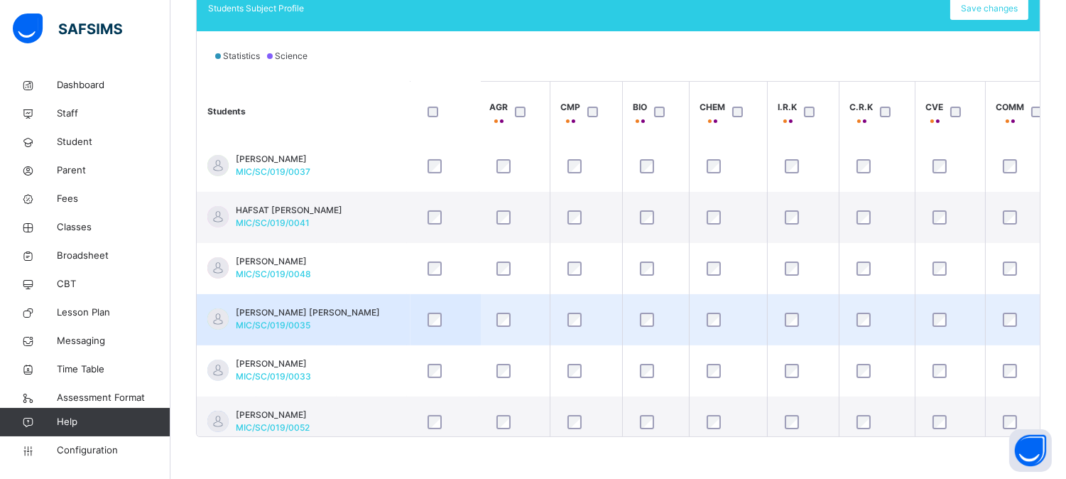
click at [371, 324] on div "IBRAHIM MUHAMMAD ALHASSAN MIC/SC/019/0035" at bounding box center [308, 319] width 144 height 26
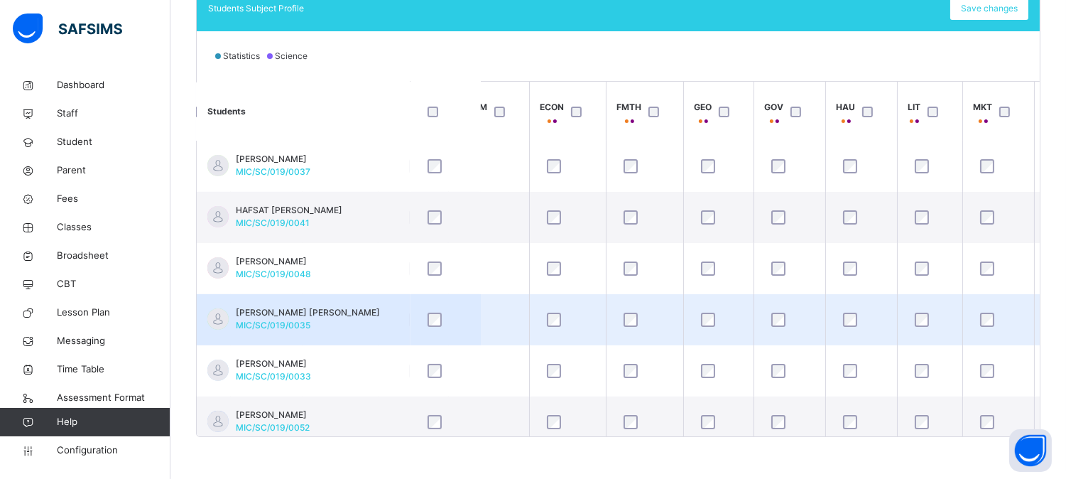
scroll to position [870, 886]
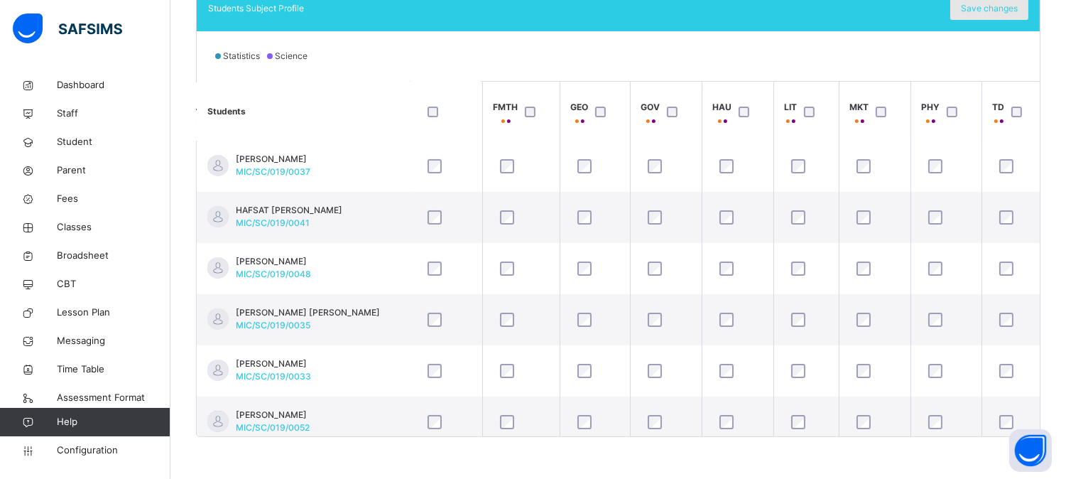
click at [995, 13] on span "Save changes" at bounding box center [989, 8] width 57 height 13
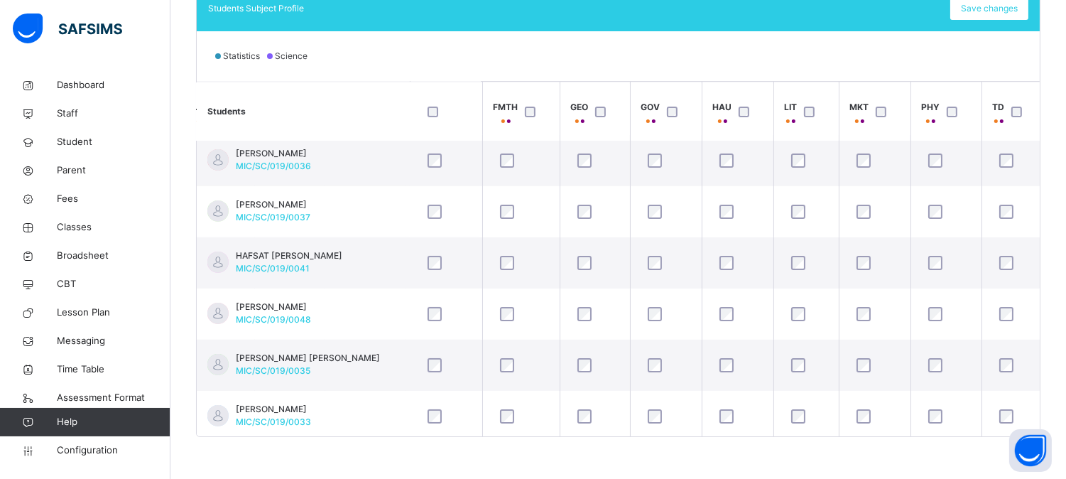
scroll to position [791, 886]
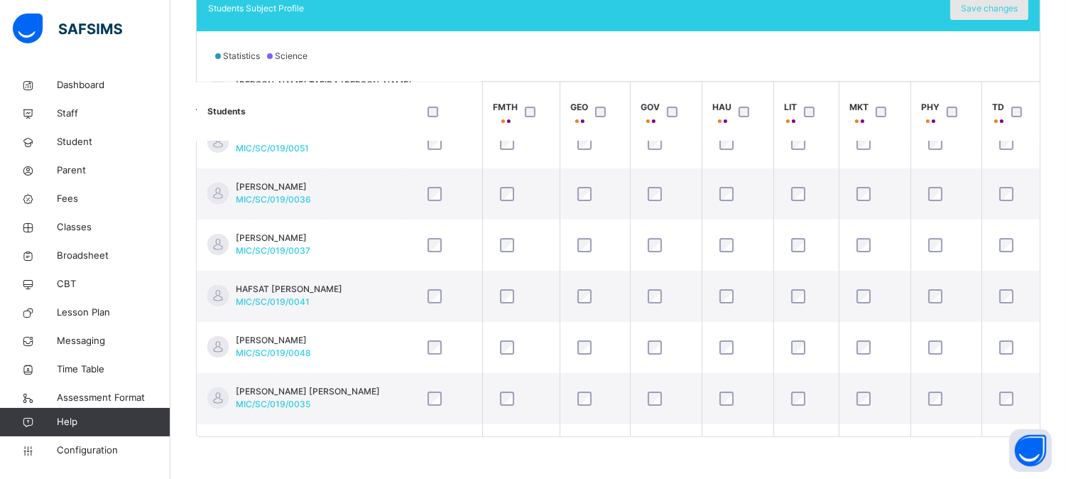
click at [999, 10] on span "Save changes" at bounding box center [989, 8] width 57 height 13
click at [723, 55] on div "Statistics Science" at bounding box center [618, 56] width 843 height 50
click at [999, 10] on span "Save changes" at bounding box center [989, 8] width 57 height 13
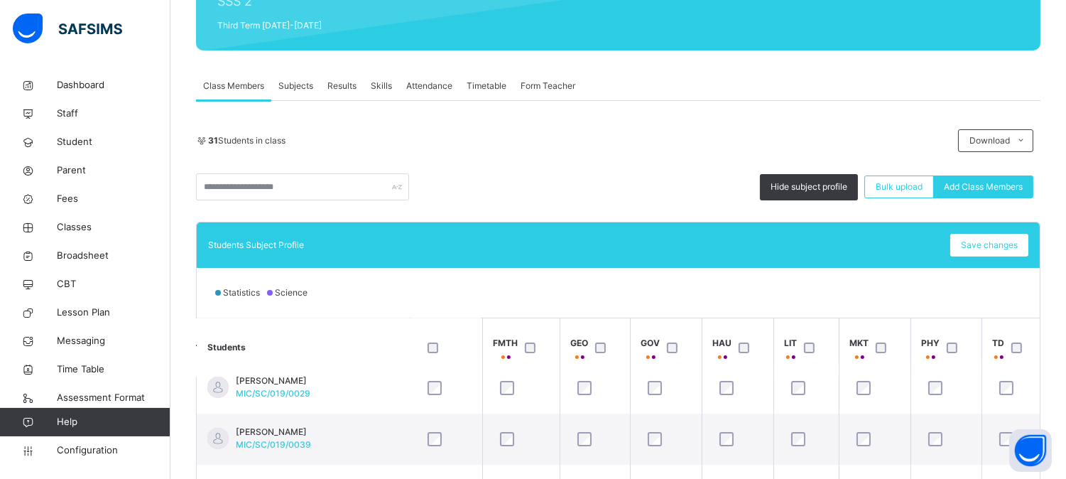
scroll to position [38, 0]
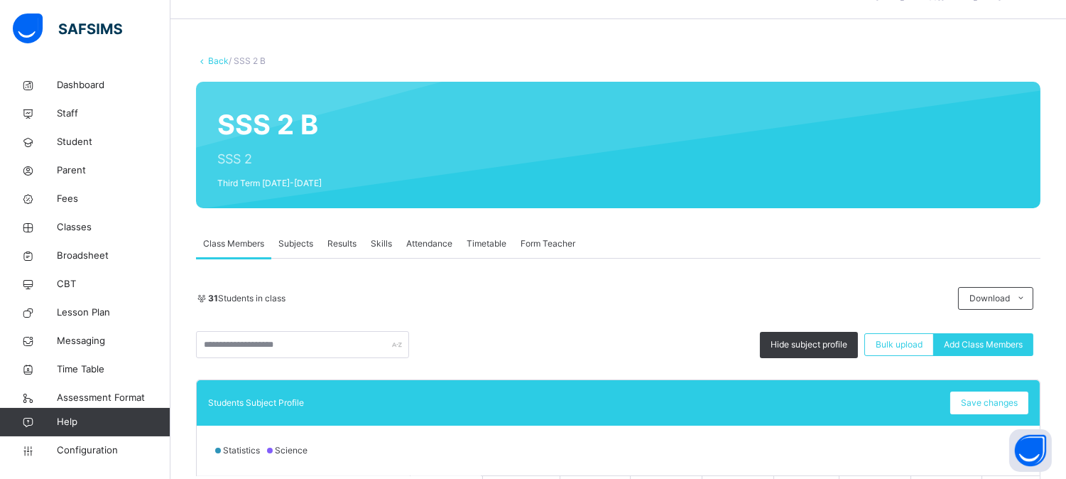
click at [220, 59] on link "Back" at bounding box center [218, 60] width 21 height 11
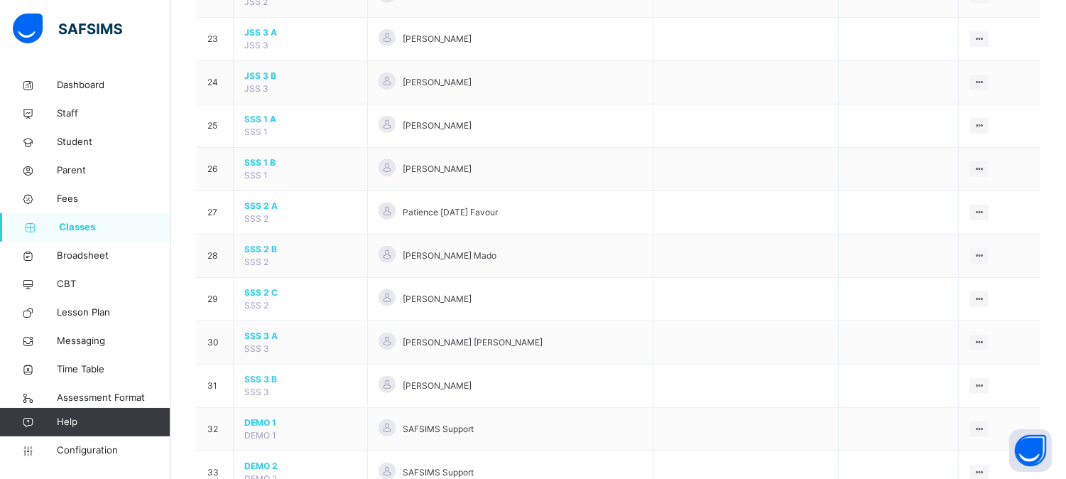
scroll to position [1184, 0]
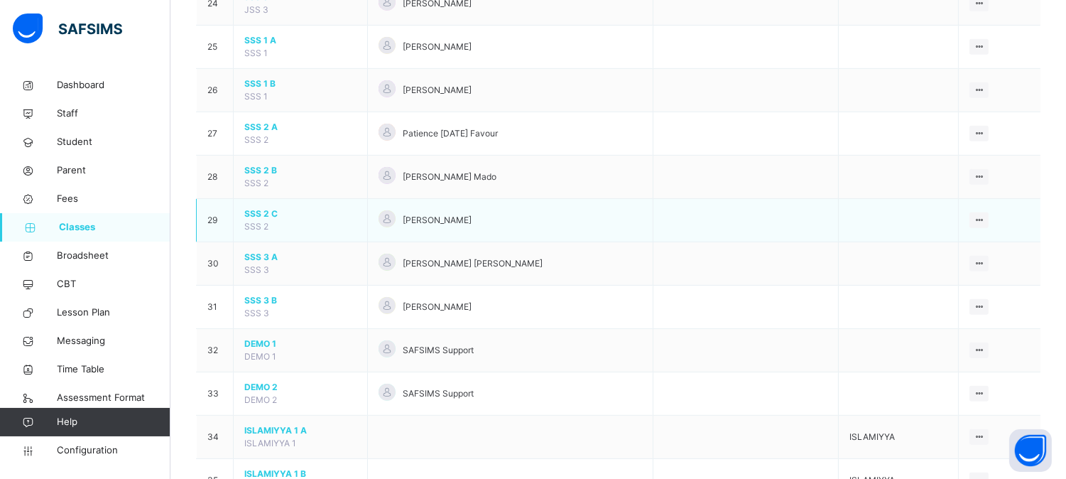
click at [269, 210] on span "SSS 2 C" at bounding box center [300, 213] width 112 height 13
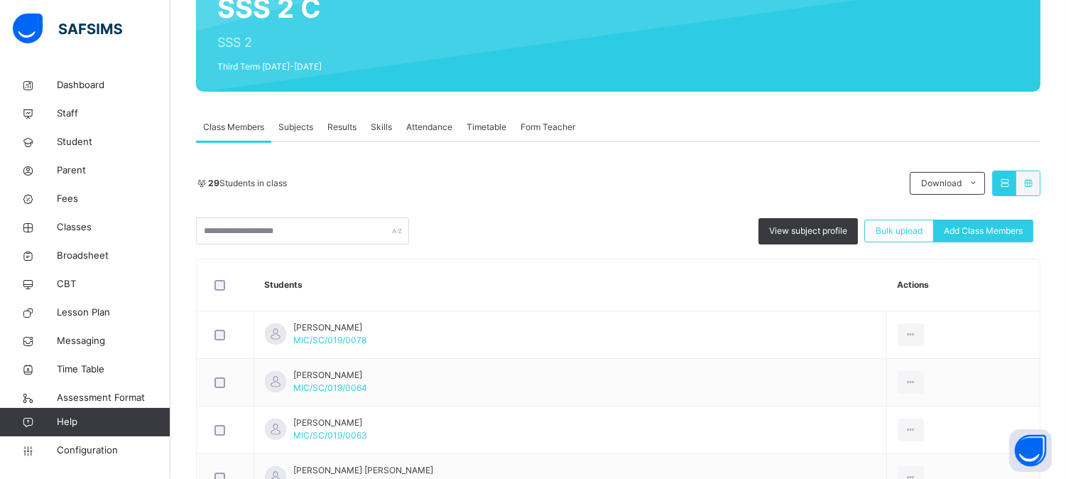
scroll to position [237, 0]
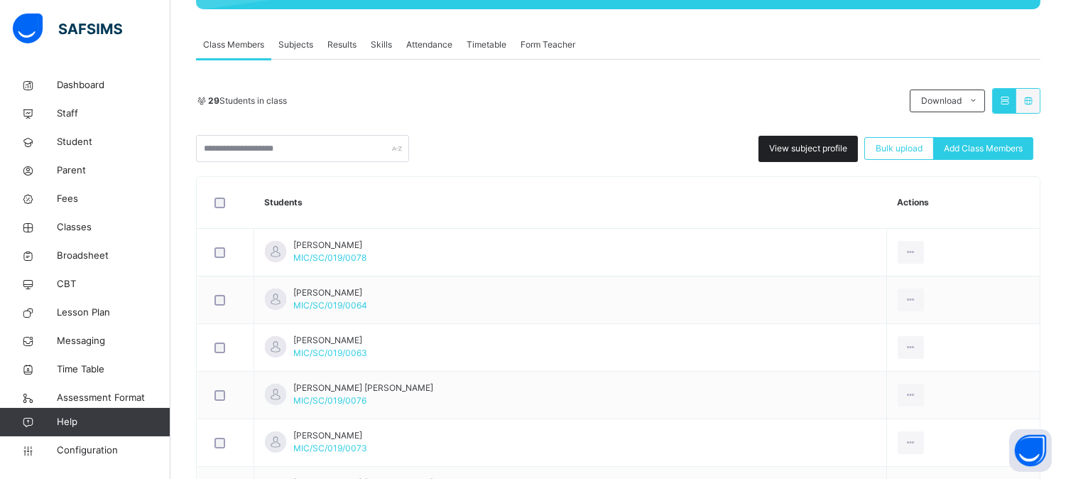
click at [798, 147] on span "View subject profile" at bounding box center [808, 148] width 78 height 13
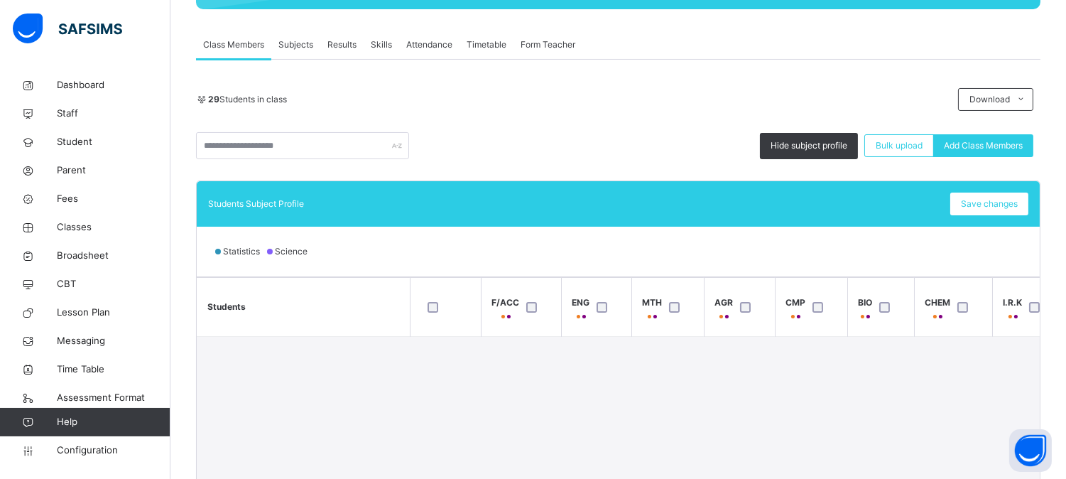
scroll to position [315, 0]
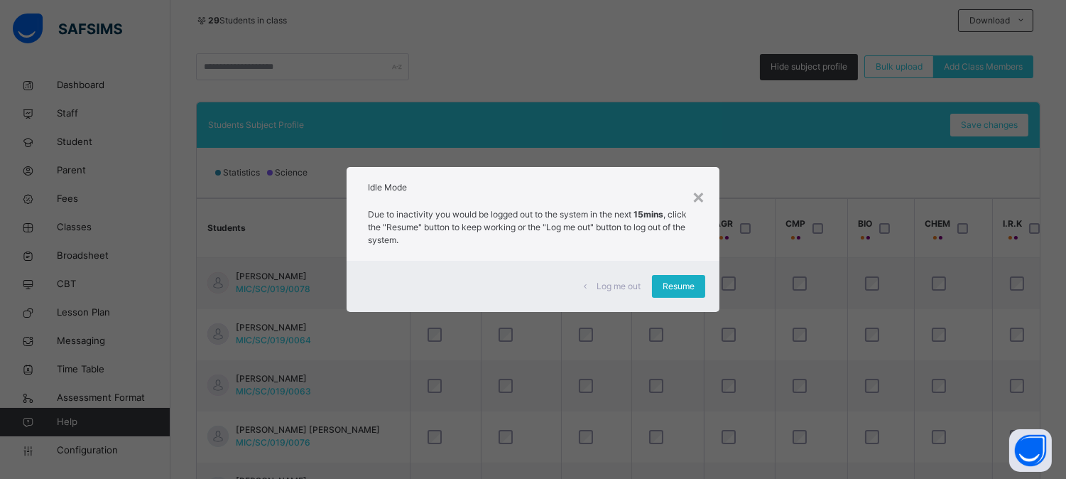
click at [687, 284] on span "Resume" at bounding box center [679, 286] width 32 height 13
click at [677, 281] on span "Resume" at bounding box center [679, 286] width 32 height 13
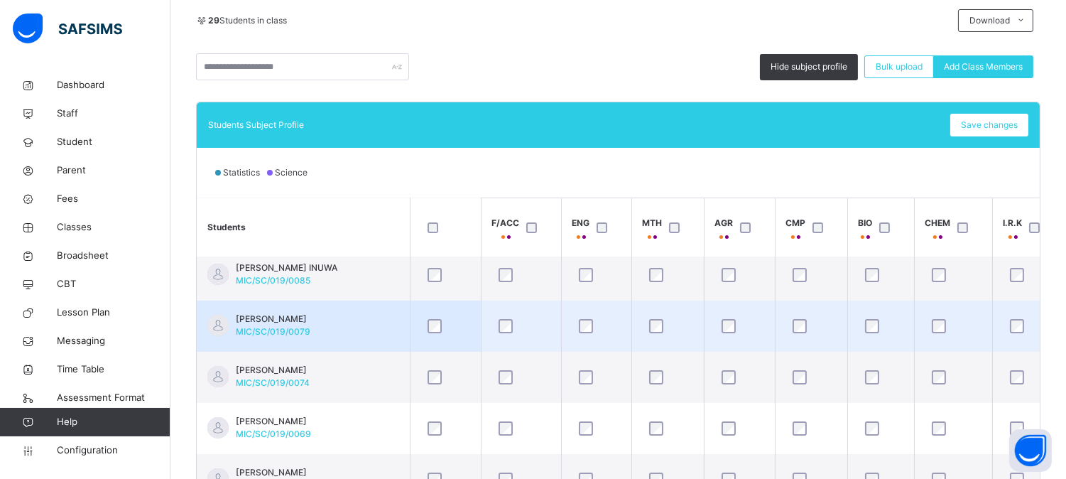
click at [385, 320] on td "ASMAU RAWAYAU SULAIMAN MIC/SC/019/0079" at bounding box center [303, 326] width 213 height 51
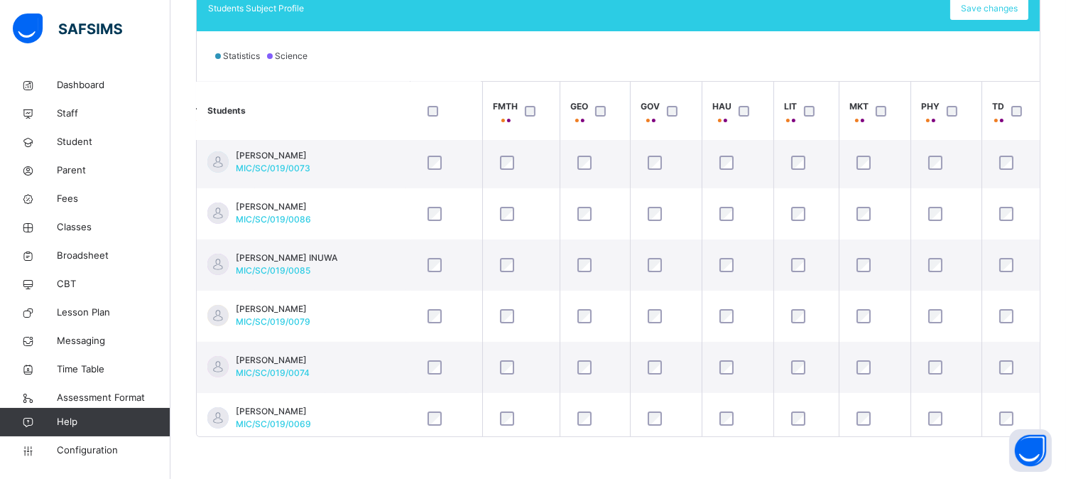
scroll to position [237, 886]
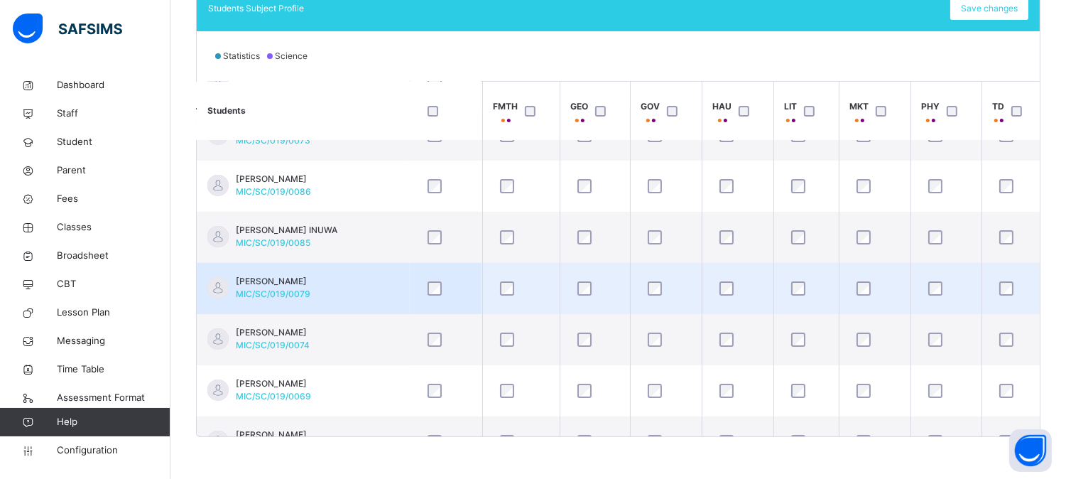
click at [360, 291] on td "ASMAU RAWAYAU SULAIMAN MIC/SC/019/0079" at bounding box center [303, 288] width 213 height 51
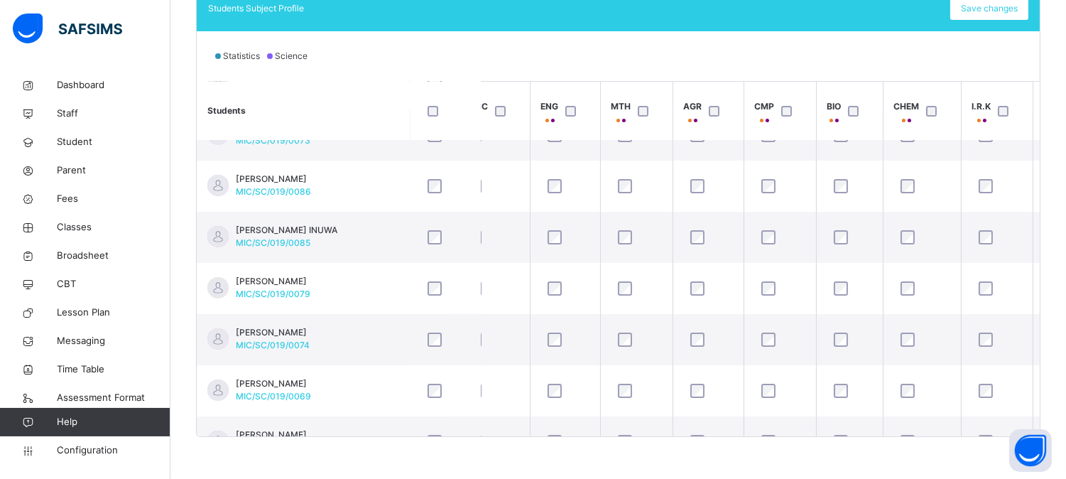
drag, startPoint x: 515, startPoint y: 436, endPoint x: 463, endPoint y: 436, distance: 52.6
click at [465, 436] on div "Students Subject Profile Save changes Statistics Science Students F/ACC ENG MTH…" at bounding box center [618, 211] width 845 height 452
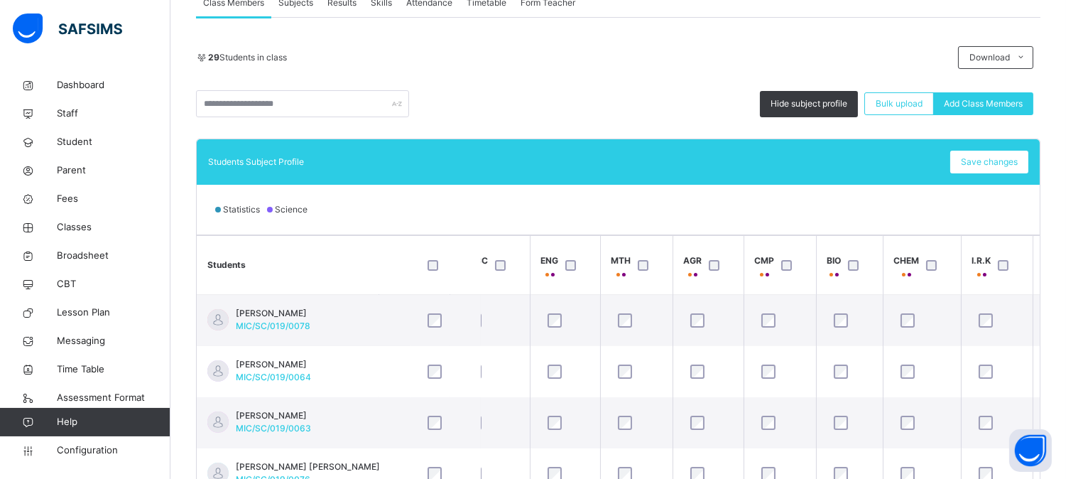
scroll to position [274, 0]
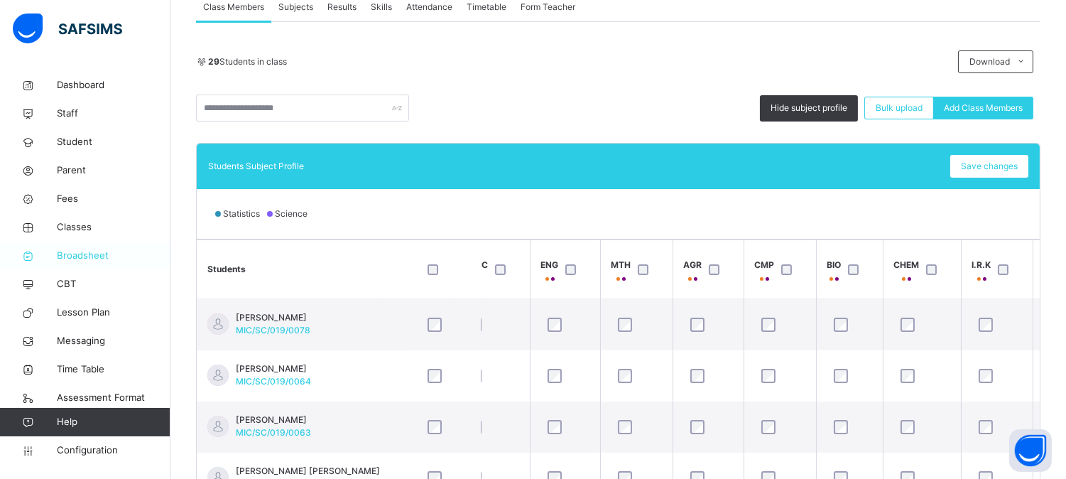
click at [82, 253] on span "Broadsheet" at bounding box center [114, 256] width 114 height 14
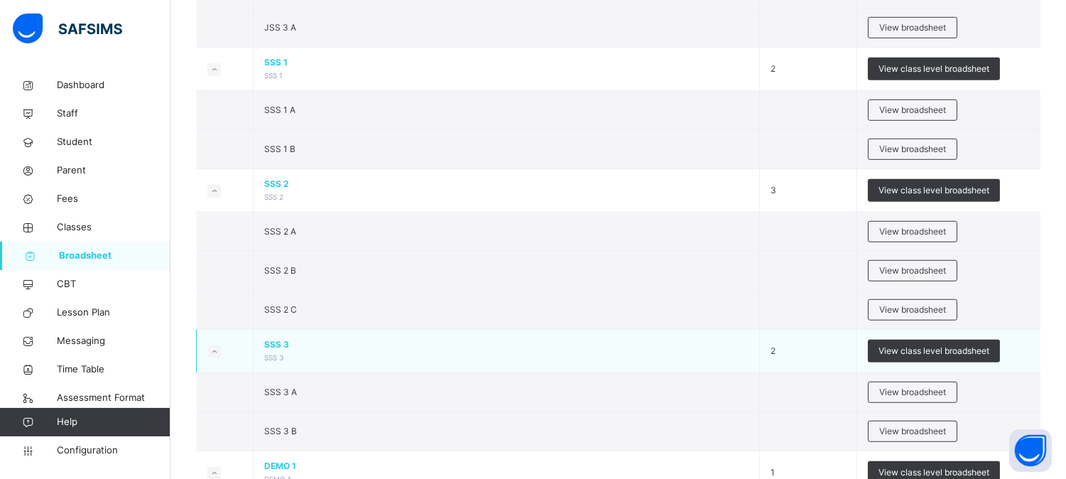
scroll to position [1579, 0]
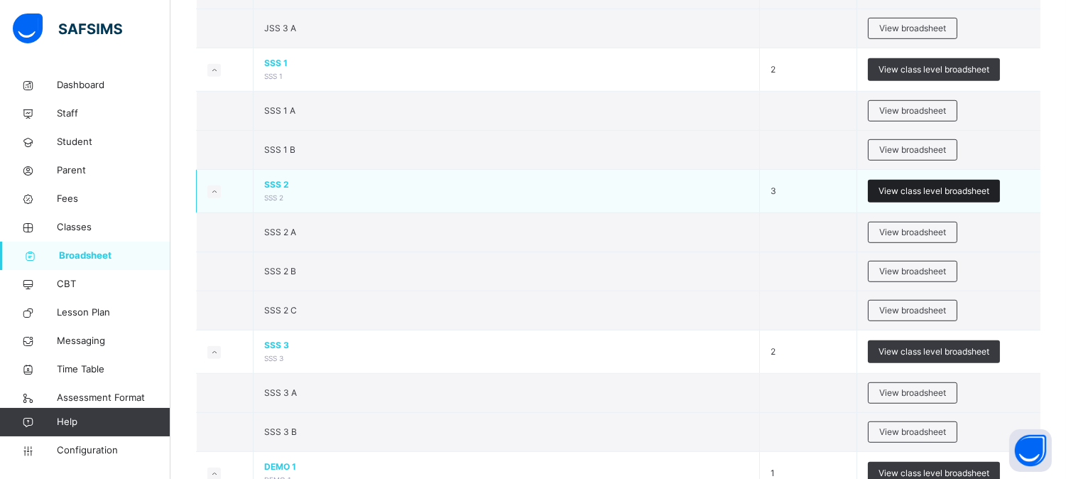
click at [907, 195] on span "View class level broadsheet" at bounding box center [934, 191] width 111 height 13
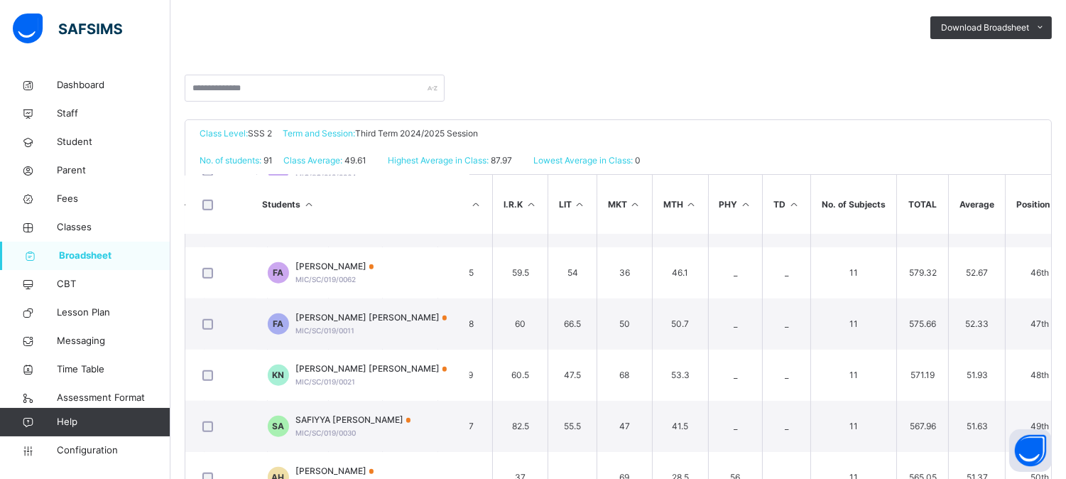
scroll to position [84, 0]
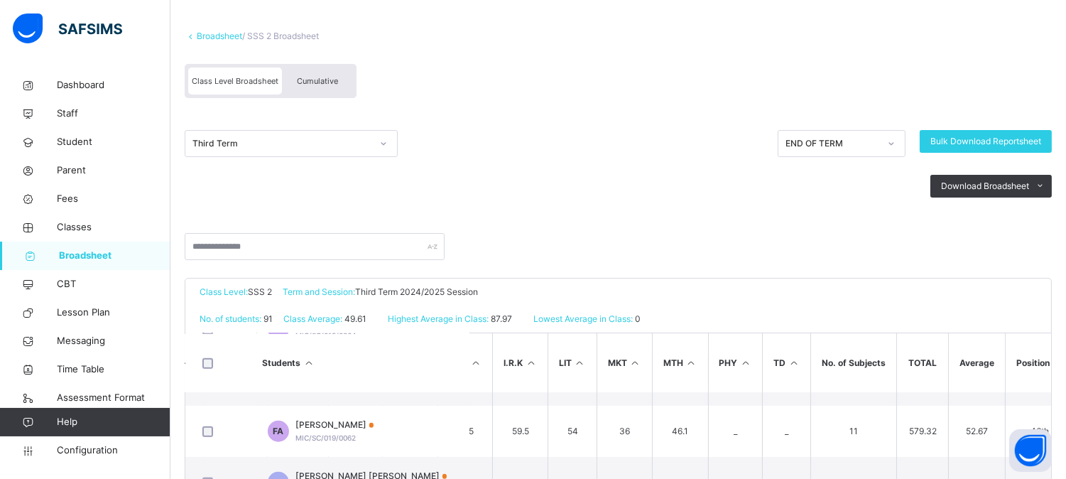
click at [363, 137] on div "Third Term" at bounding box center [282, 143] width 179 height 13
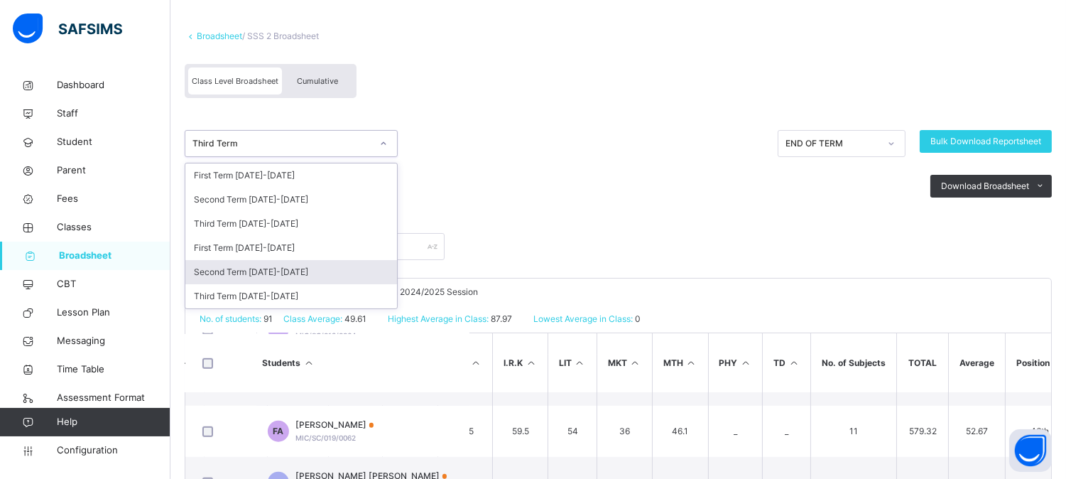
click at [322, 268] on div "Second Term 2024-2025" at bounding box center [291, 272] width 212 height 24
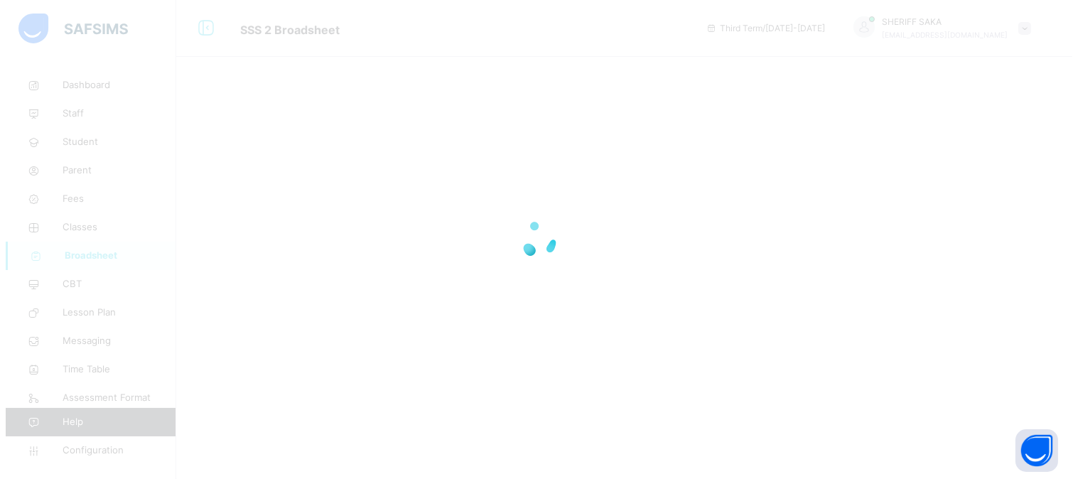
scroll to position [0, 0]
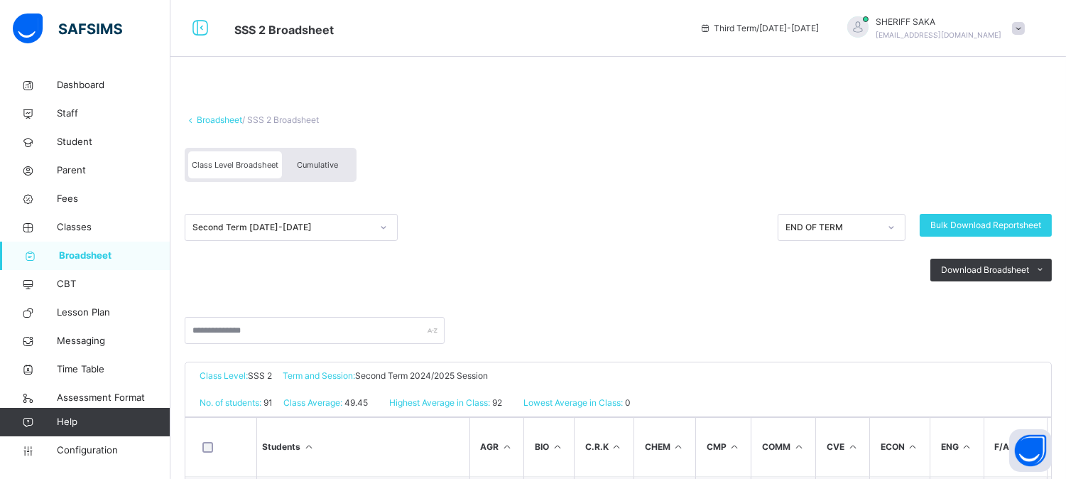
click at [322, 161] on span "Cumulative" at bounding box center [317, 165] width 41 height 10
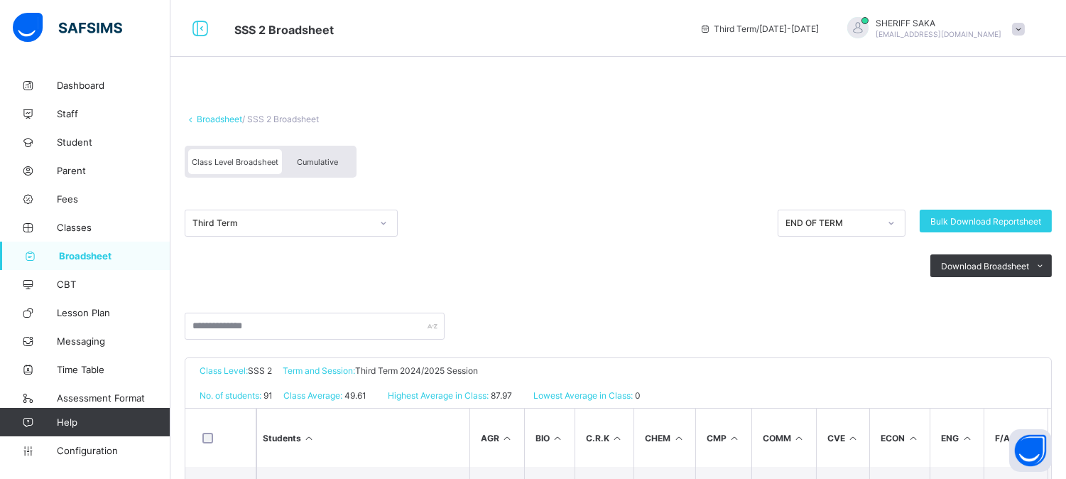
click at [331, 220] on div "Third Term" at bounding box center [282, 223] width 179 height 11
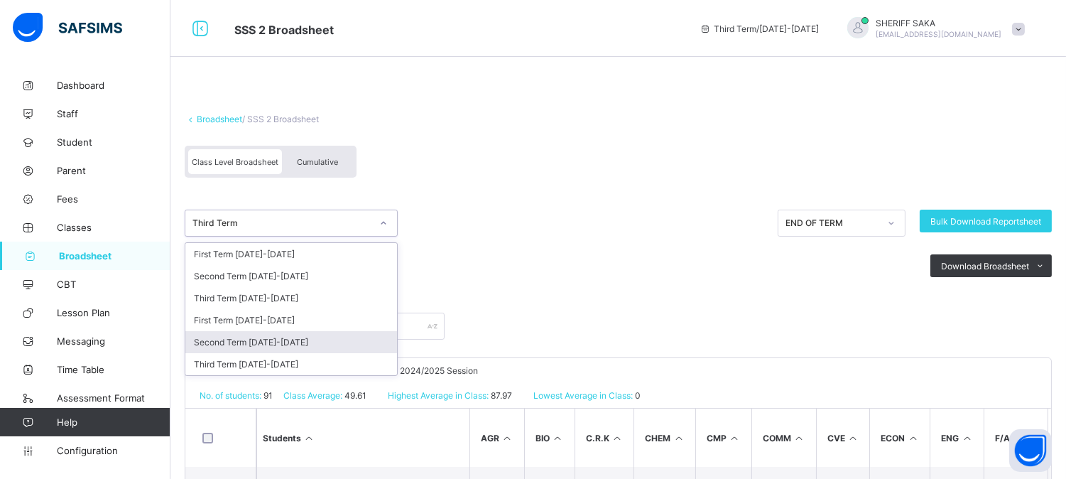
click at [309, 335] on div "Second Term [DATE]-[DATE]" at bounding box center [291, 342] width 212 height 22
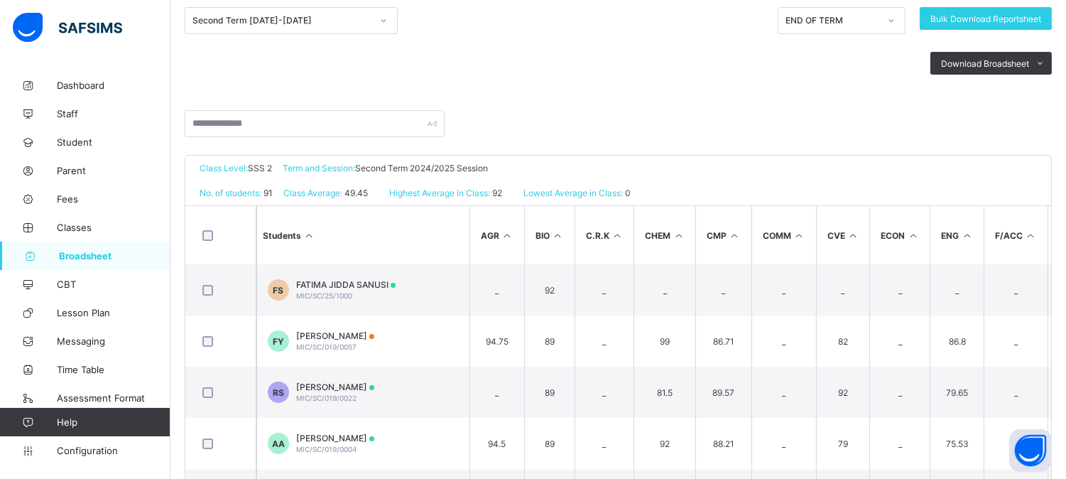
scroll to position [237, 0]
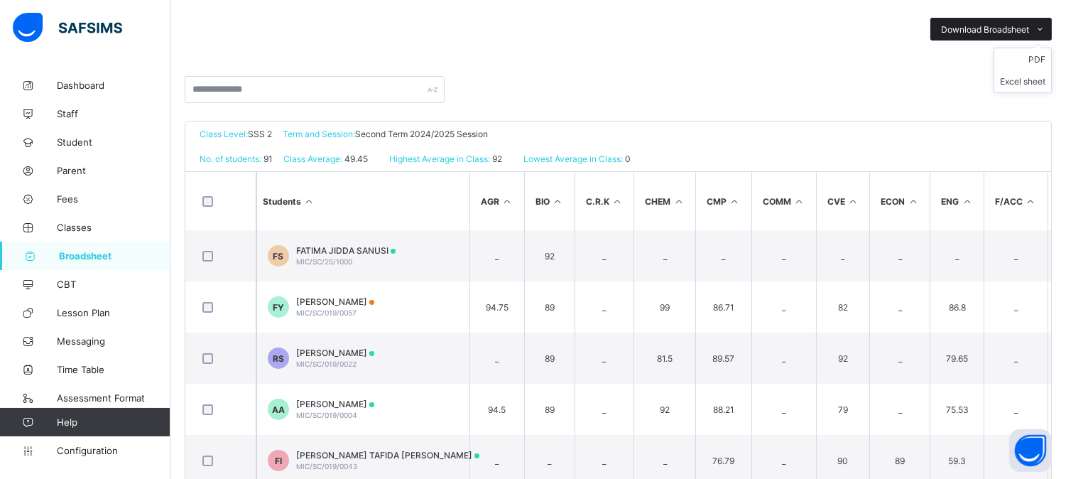
click at [1029, 26] on span "Download Broadsheet" at bounding box center [985, 29] width 88 height 11
click at [1042, 57] on li "PDF" at bounding box center [1023, 59] width 57 height 22
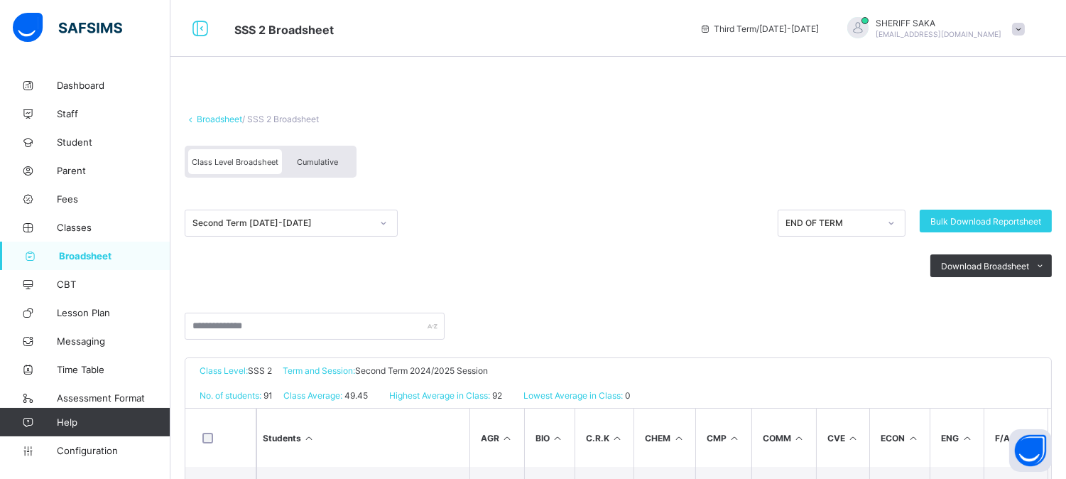
click at [331, 161] on span "Cumulative" at bounding box center [317, 162] width 41 height 10
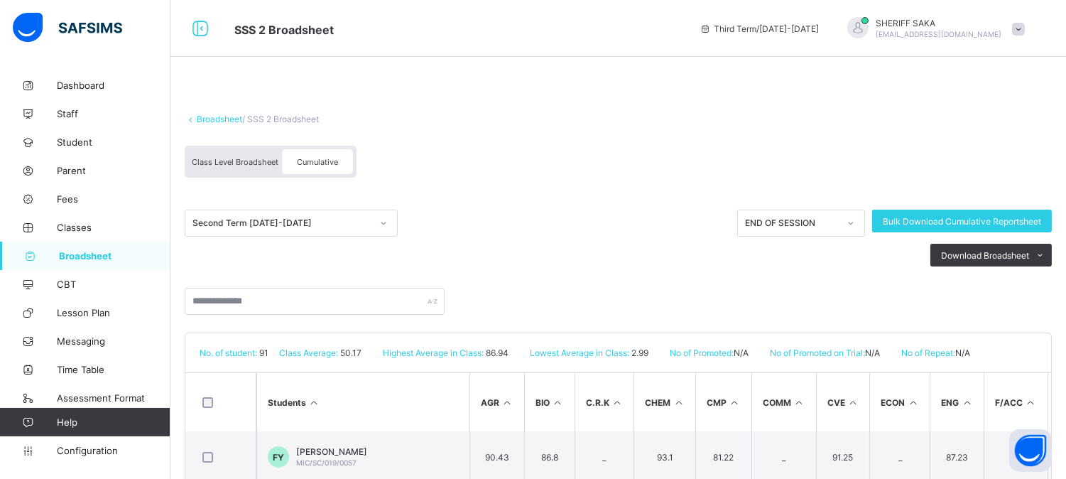
click at [347, 222] on div "Second Term [DATE]-[DATE]" at bounding box center [282, 223] width 179 height 11
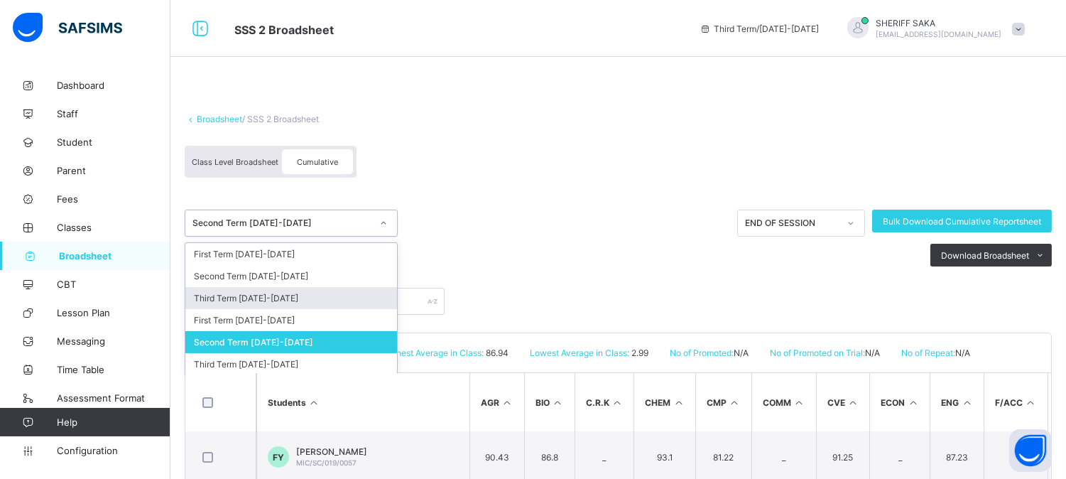
click at [328, 298] on div "Third Term [DATE]-[DATE]" at bounding box center [291, 298] width 212 height 22
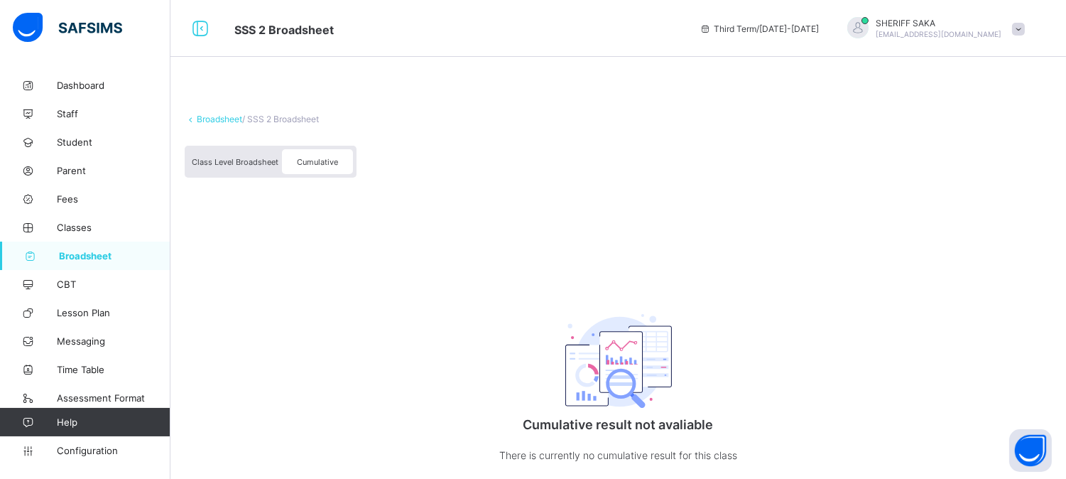
click at [215, 121] on link "Broadsheet" at bounding box center [219, 119] width 45 height 11
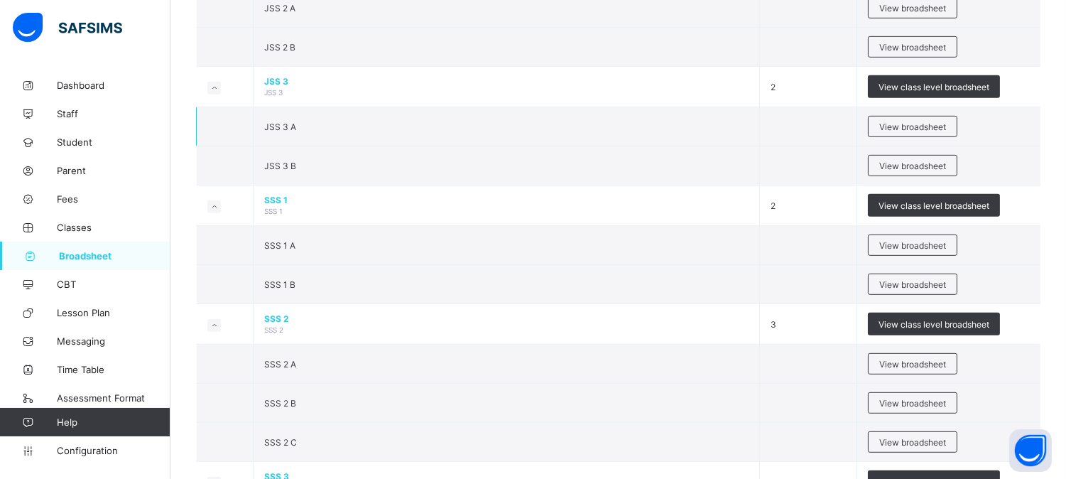
scroll to position [1500, 0]
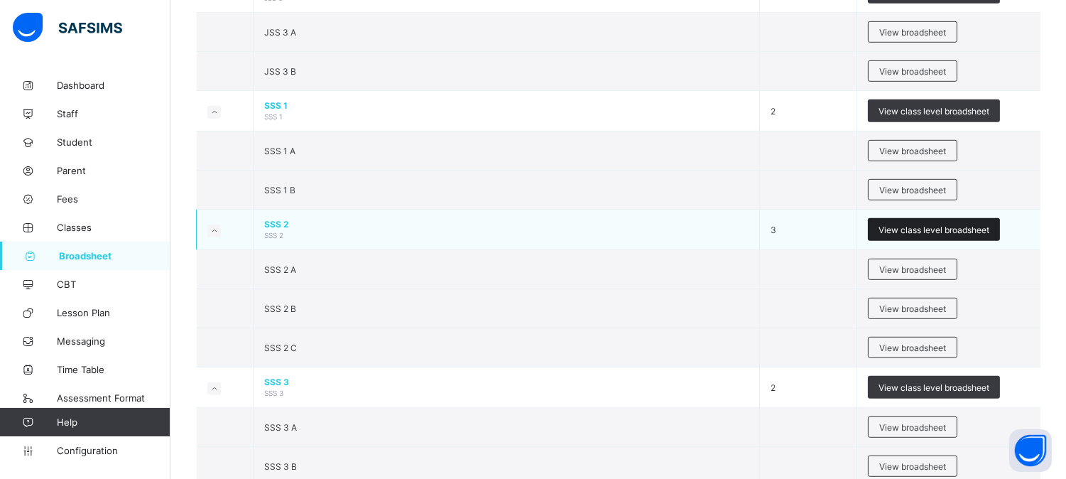
click at [924, 229] on span "View class level broadsheet" at bounding box center [934, 230] width 111 height 11
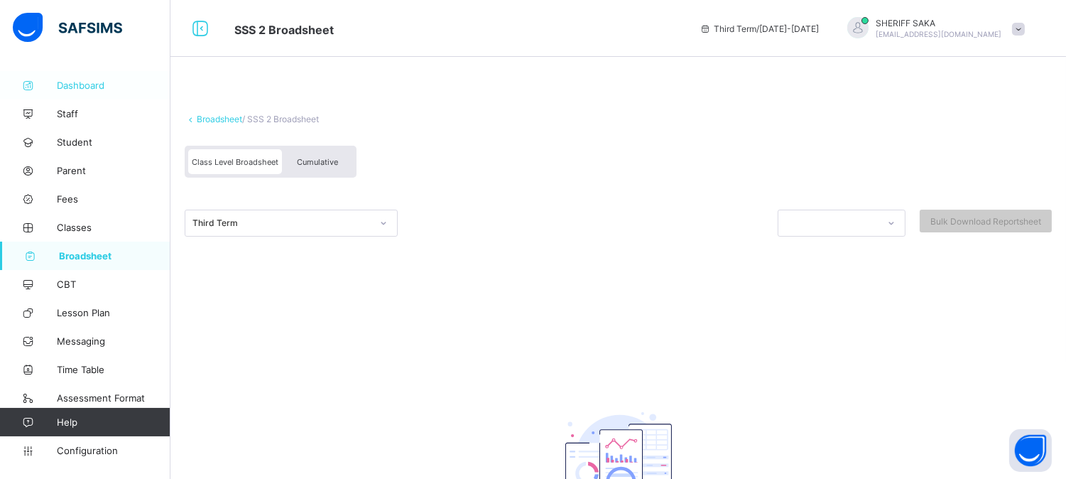
click at [88, 92] on link "Dashboard" at bounding box center [85, 85] width 171 height 28
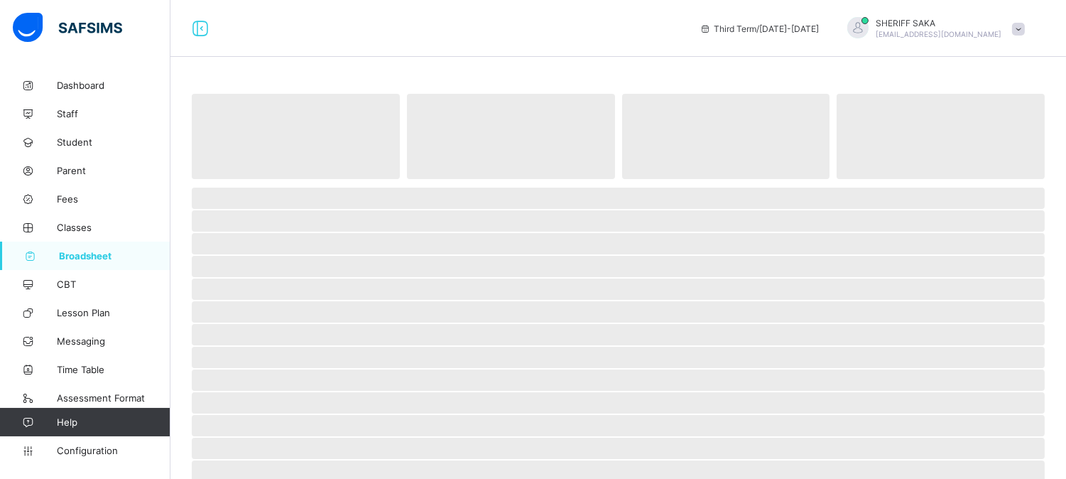
click at [75, 252] on span "Broadsheet" at bounding box center [115, 255] width 112 height 11
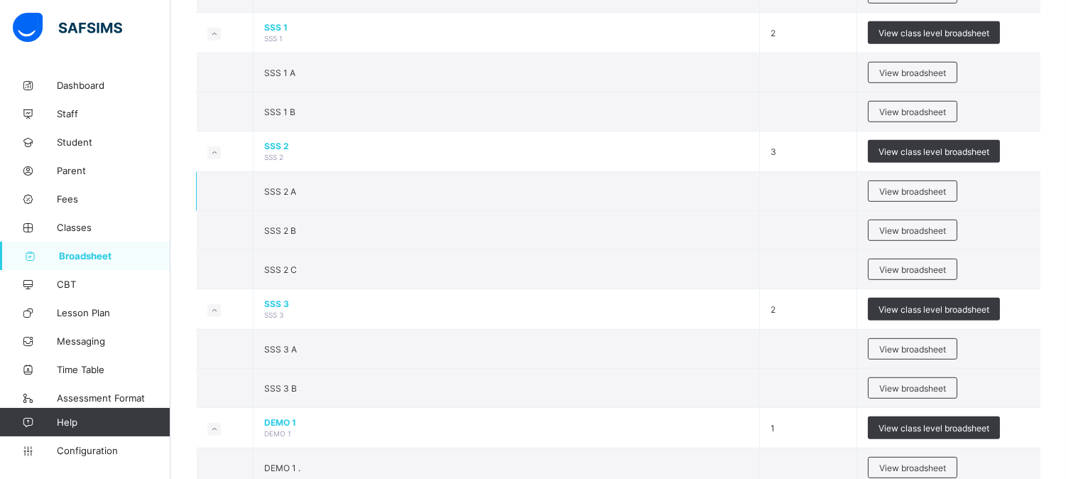
scroll to position [1579, 0]
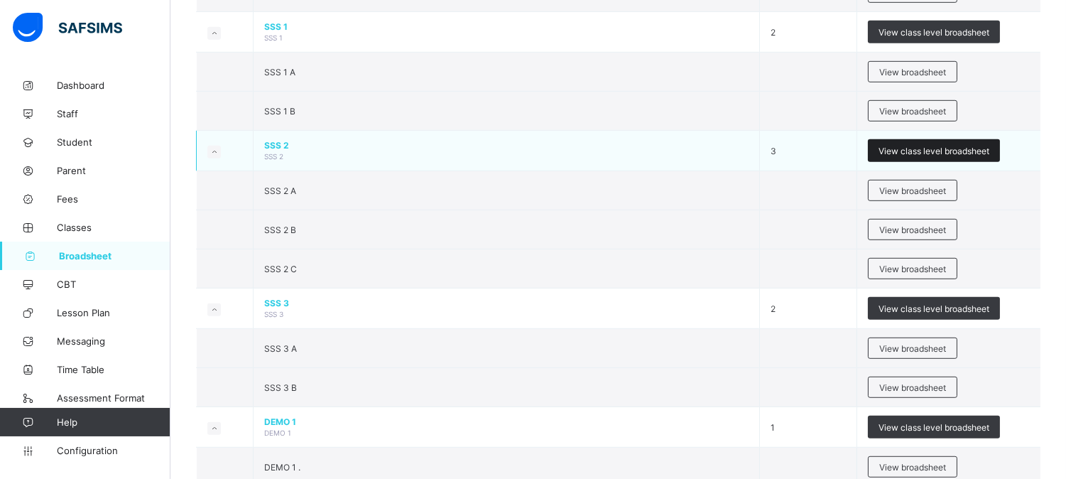
click at [962, 146] on div "View class level broadsheet" at bounding box center [934, 150] width 132 height 23
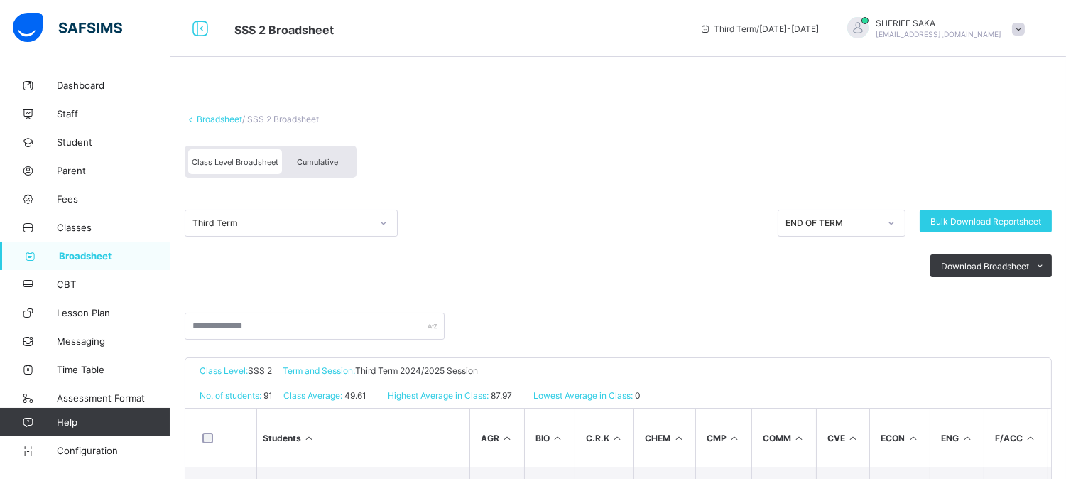
click at [315, 164] on span "Cumulative" at bounding box center [317, 162] width 41 height 10
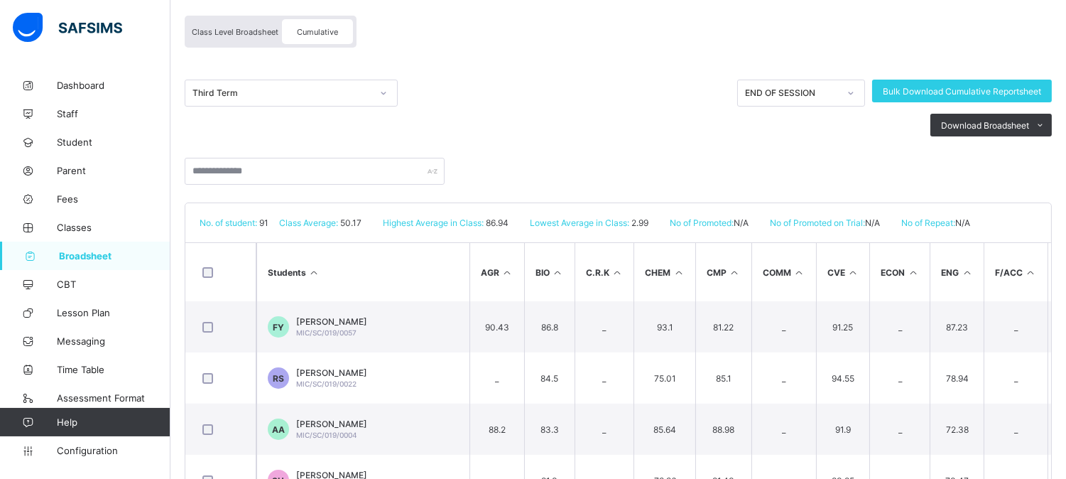
scroll to position [158, 0]
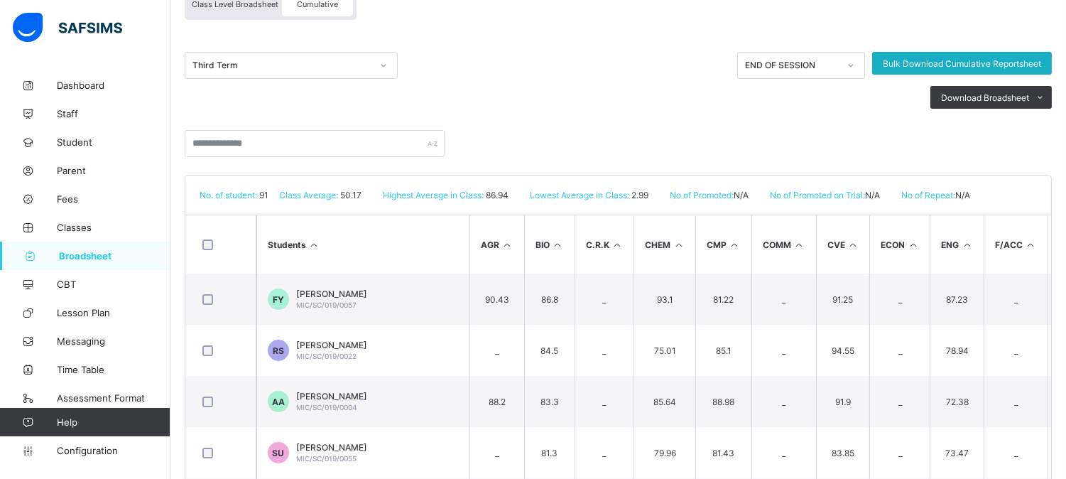
click at [932, 60] on span "Bulk Download Cumulative Reportsheet" at bounding box center [962, 63] width 158 height 11
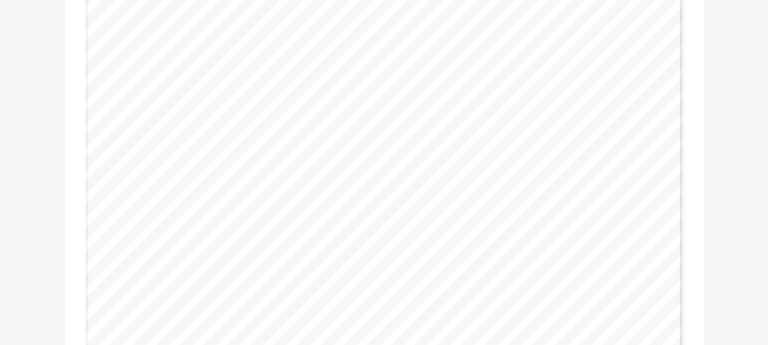
scroll to position [32360, 0]
drag, startPoint x: 445, startPoint y: 150, endPoint x: 437, endPoint y: 149, distance: 8.6
click at [437, 149] on span "51.6%" at bounding box center [441, 150] width 17 height 6
click at [451, 148] on span "Page 77" at bounding box center [450, 150] width 1 height 6
